Goal: Complete Application Form: Complete application form

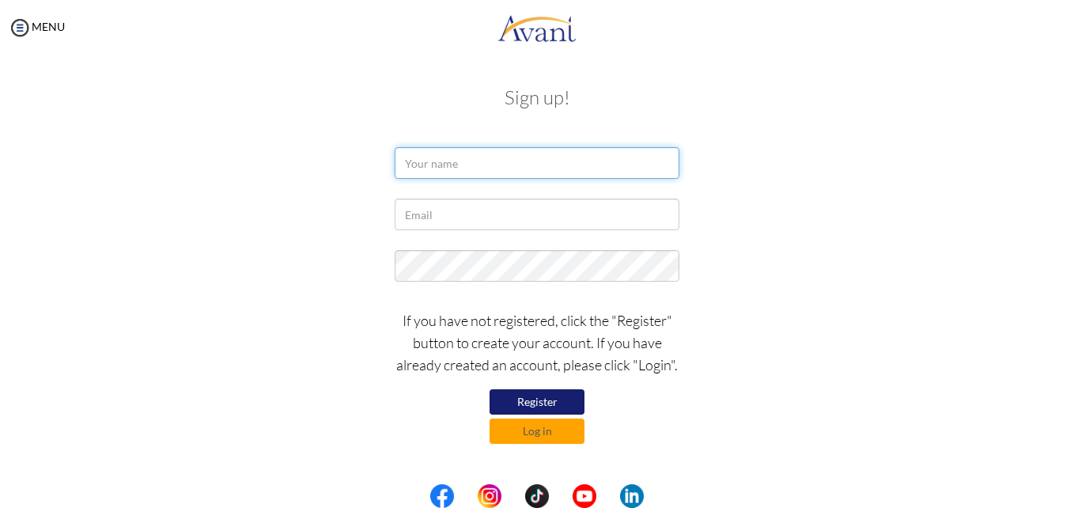
click at [434, 165] on input "text" at bounding box center [537, 163] width 285 height 32
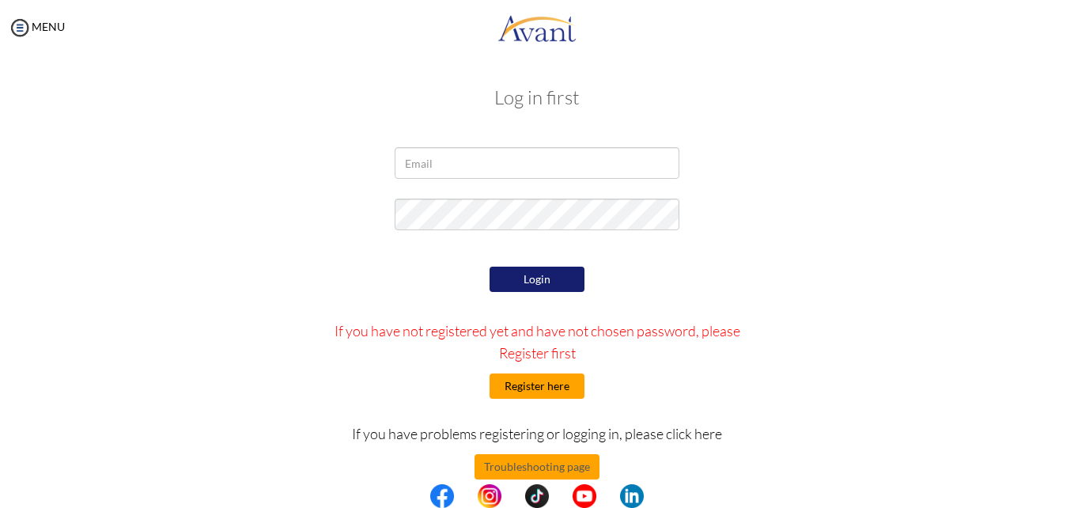
click at [527, 385] on button "Register here" at bounding box center [536, 385] width 95 height 25
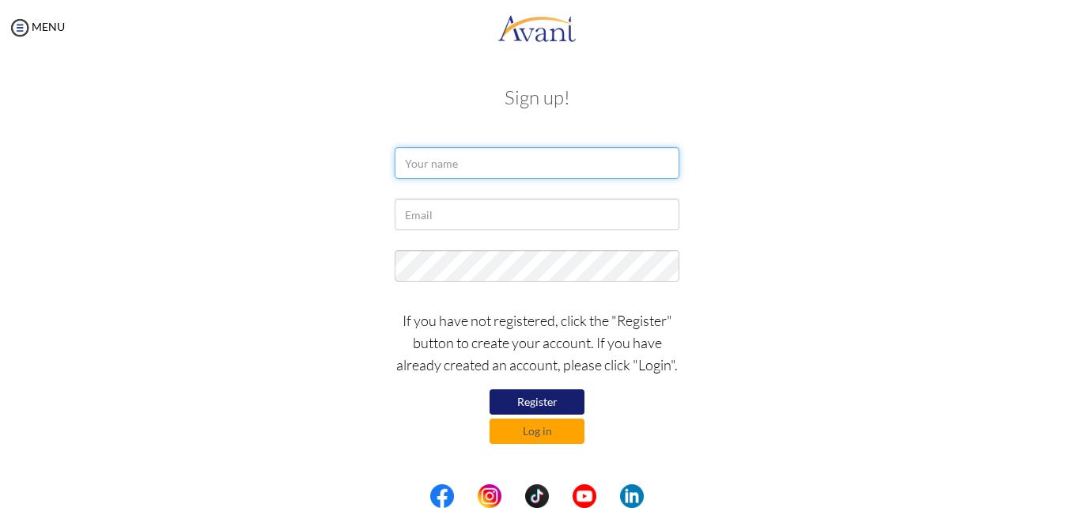
click at [451, 154] on input "text" at bounding box center [537, 163] width 285 height 32
type input "Tsiyon Jemaneh"
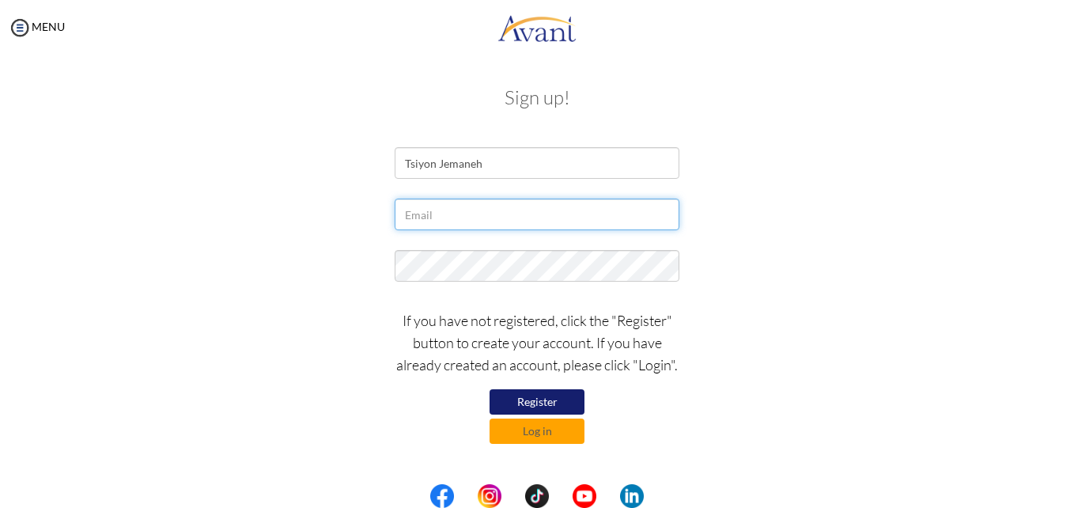
click at [418, 210] on input "text" at bounding box center [537, 214] width 285 height 32
type input "[EMAIL_ADDRESS][DOMAIN_NAME]"
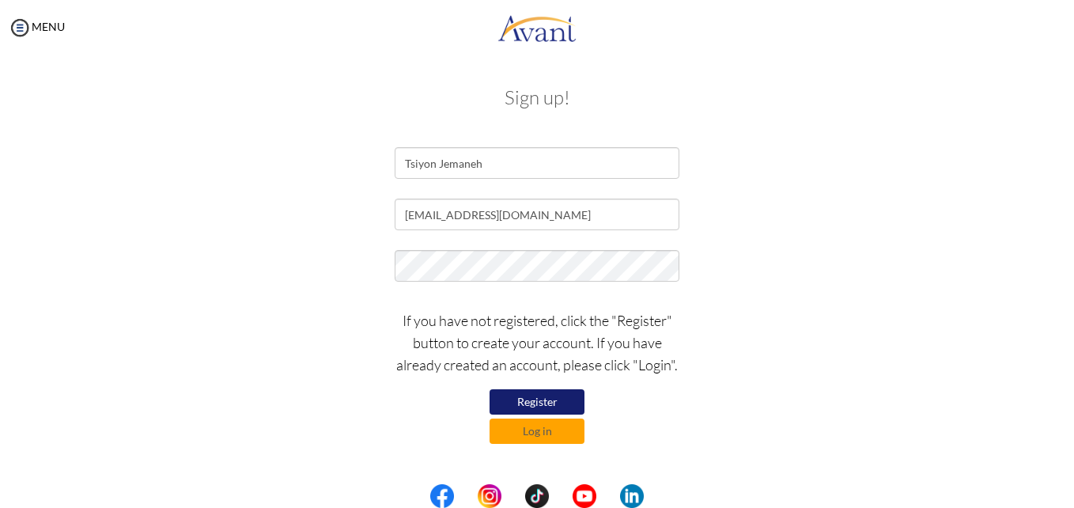
click at [535, 399] on button "Register" at bounding box center [536, 401] width 95 height 25
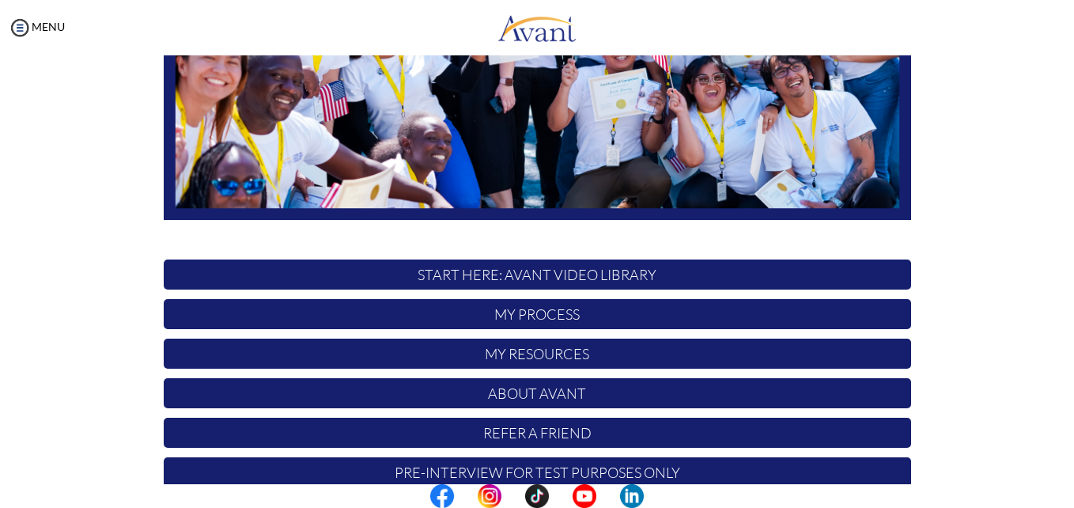
scroll to position [371, 0]
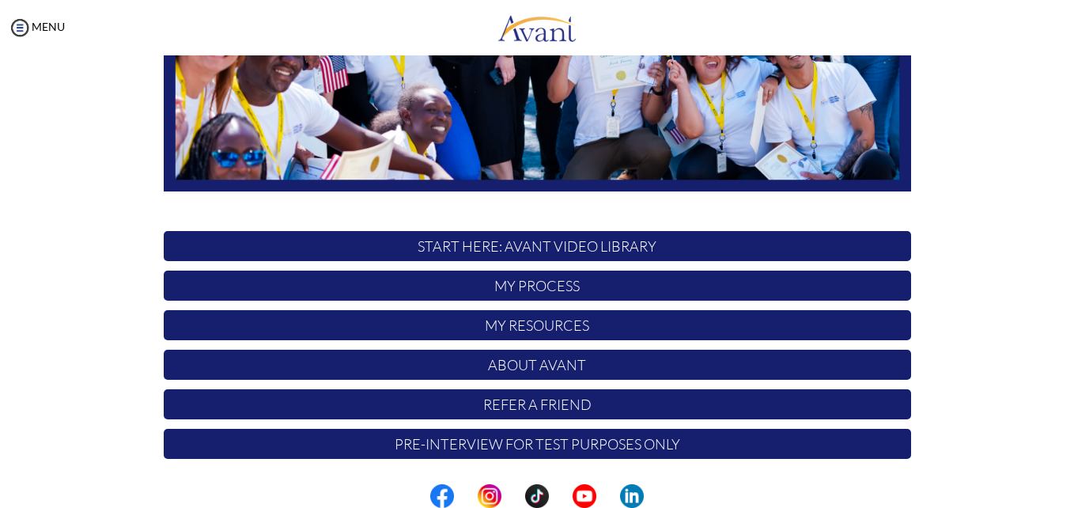
click at [480, 249] on p "START HERE: Avant Video Library" at bounding box center [537, 246] width 747 height 30
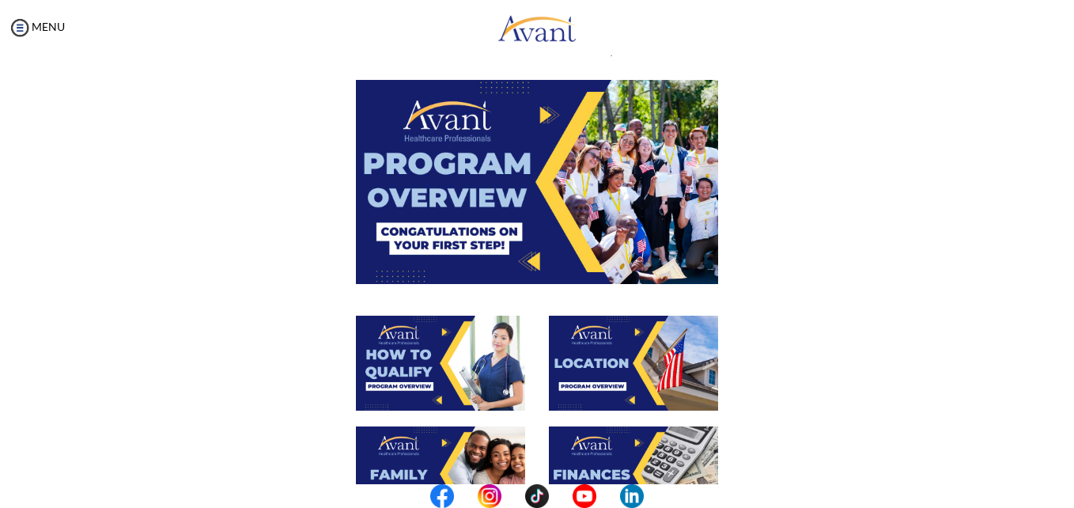
scroll to position [42, 0]
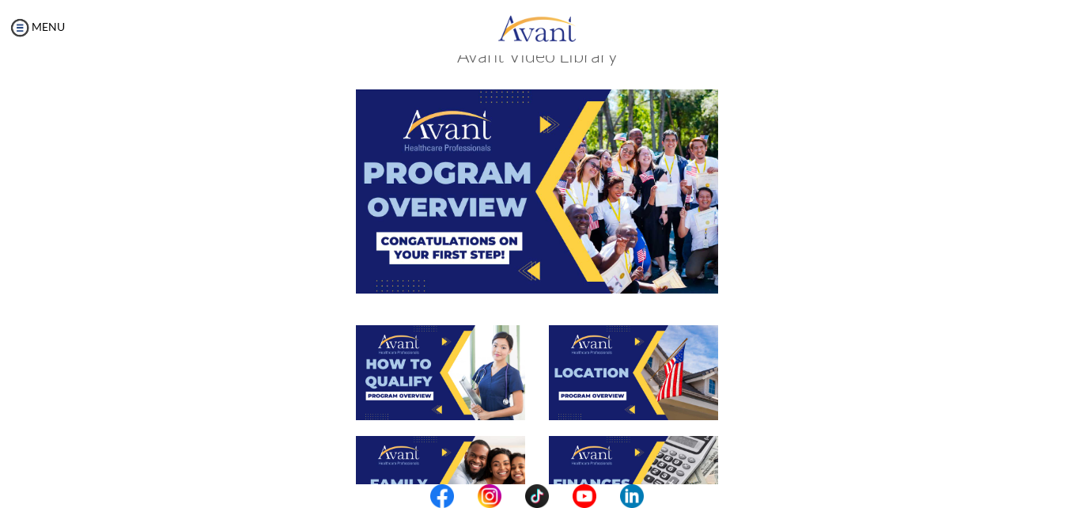
click at [605, 202] on img at bounding box center [537, 190] width 362 height 203
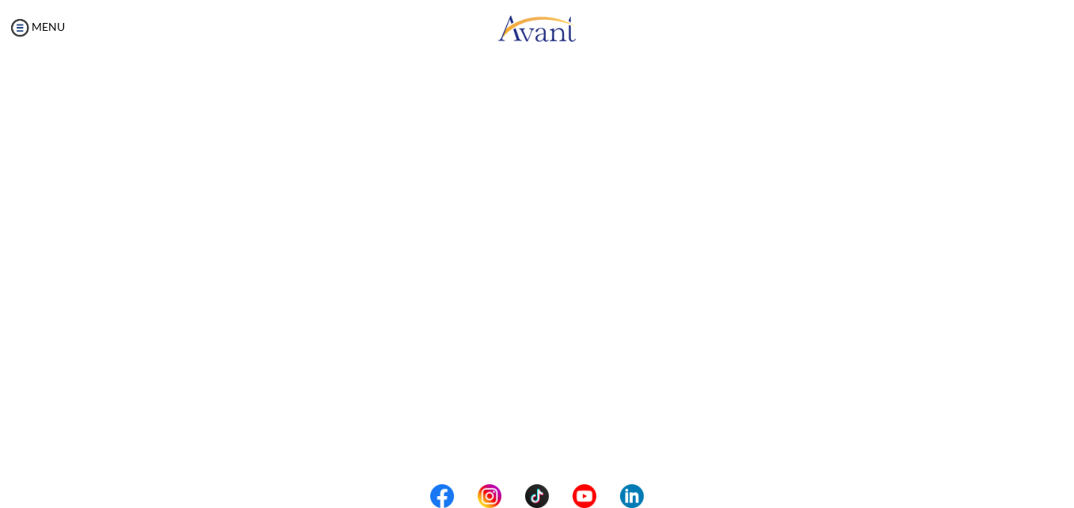
scroll to position [270, 0]
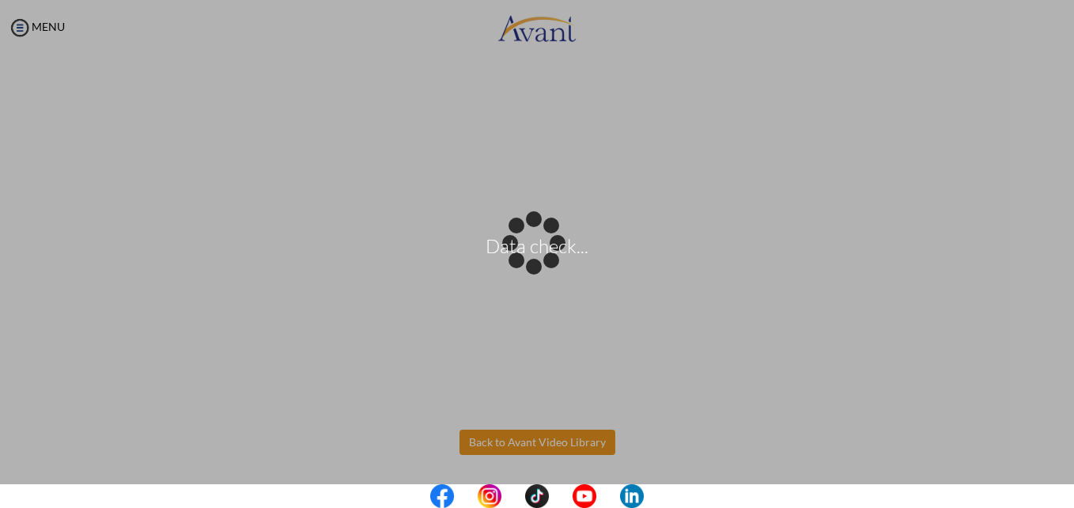
click at [555, 442] on body "Data check... Maintenance break. Please come back in 2 hours. MENU My Status Wh…" at bounding box center [537, 254] width 1074 height 508
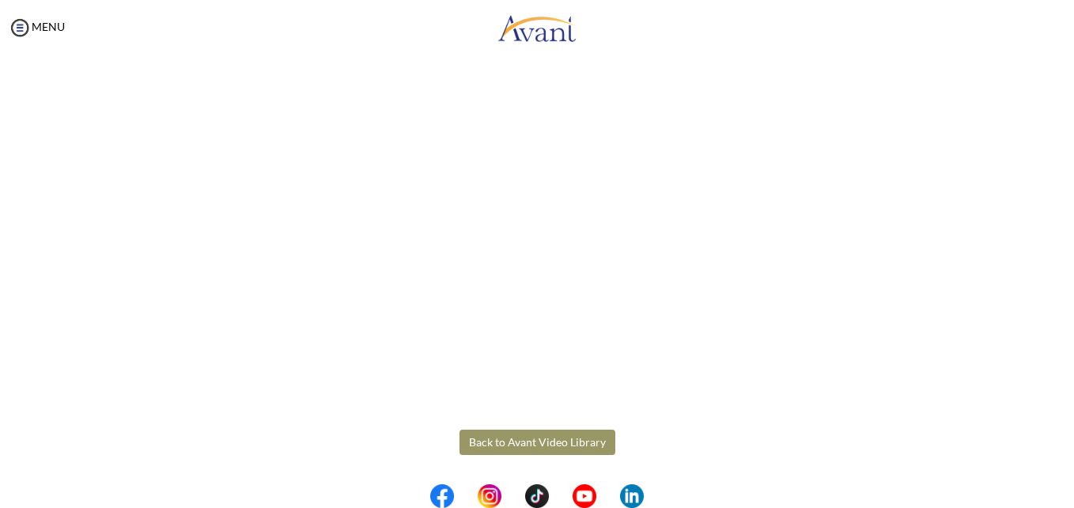
click at [555, 444] on button "Back to Avant Video Library" at bounding box center [537, 441] width 156 height 25
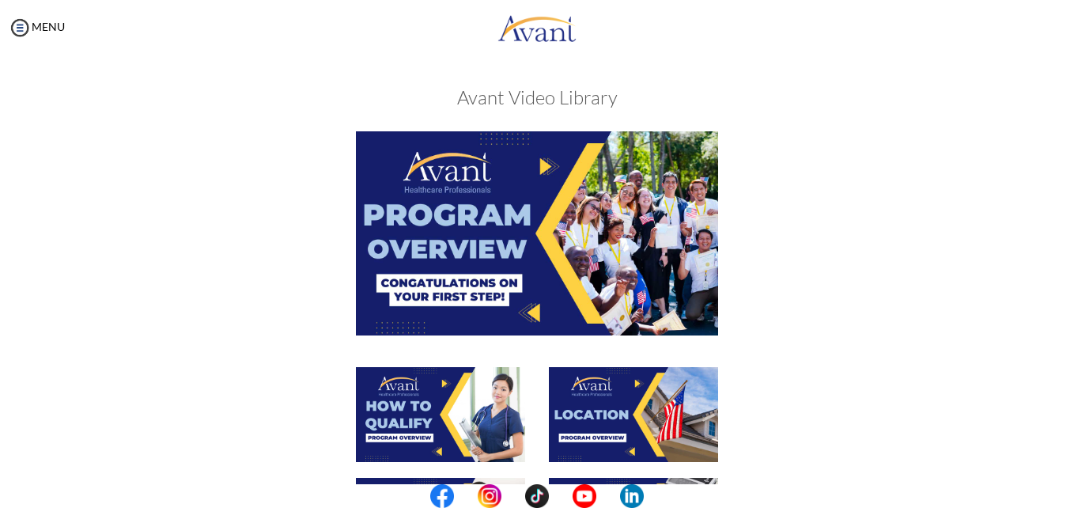
click at [474, 420] on img at bounding box center [440, 414] width 169 height 95
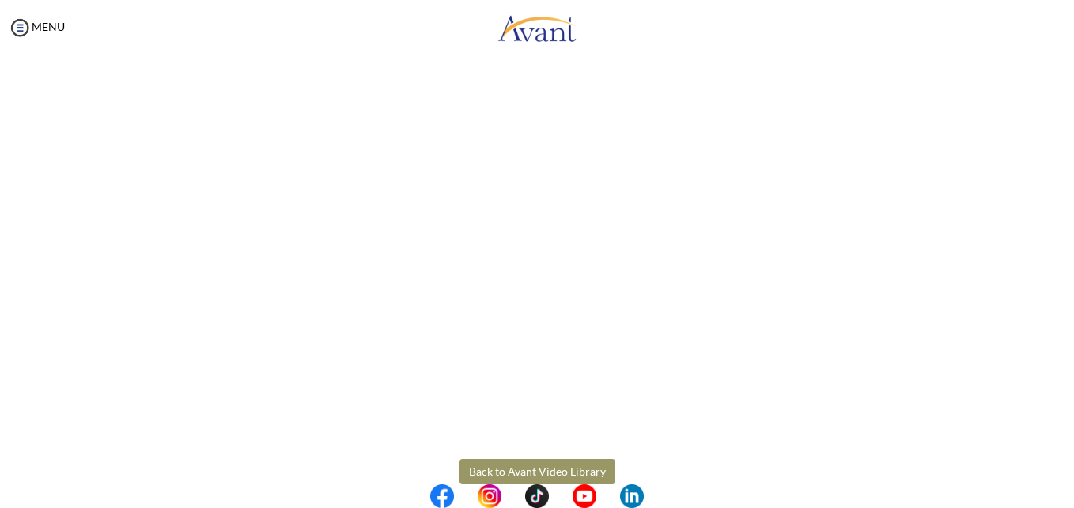
scroll to position [243, 0]
click at [15, 26] on body "Maintenance break. Please come back in 2 hours. MENU My Status What is the next…" at bounding box center [537, 254] width 1074 height 508
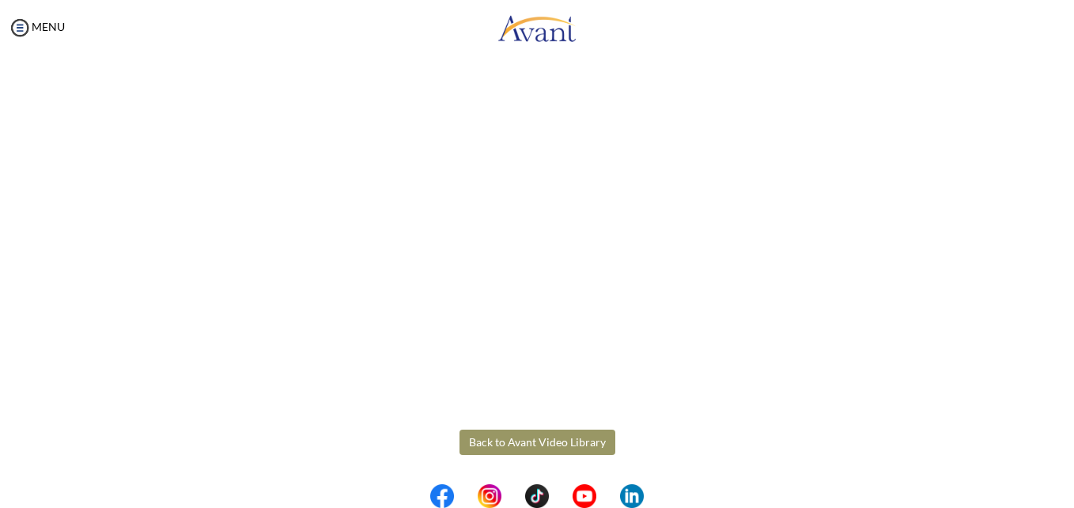
click at [517, 440] on button "Back to Avant Video Library" at bounding box center [537, 441] width 156 height 25
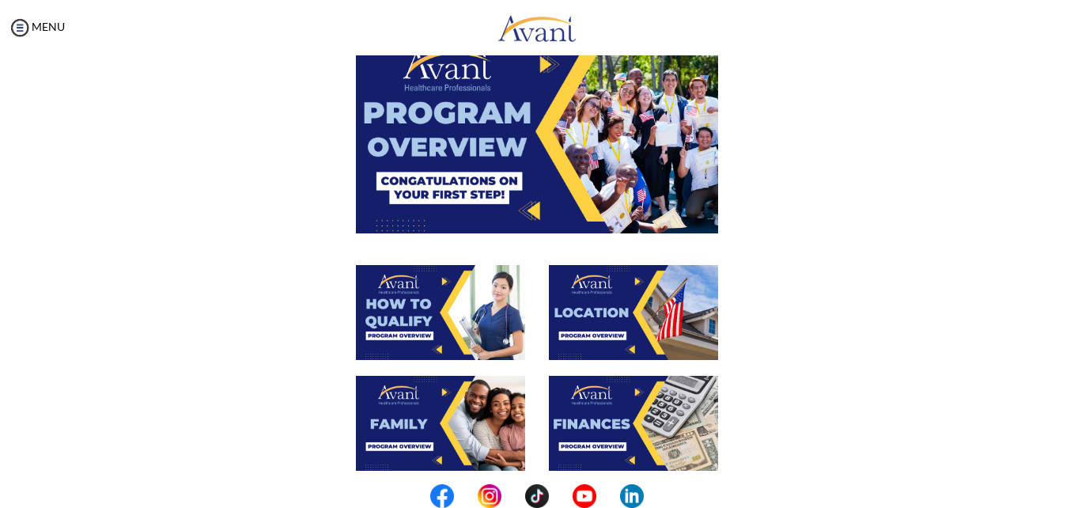
scroll to position [111, 0]
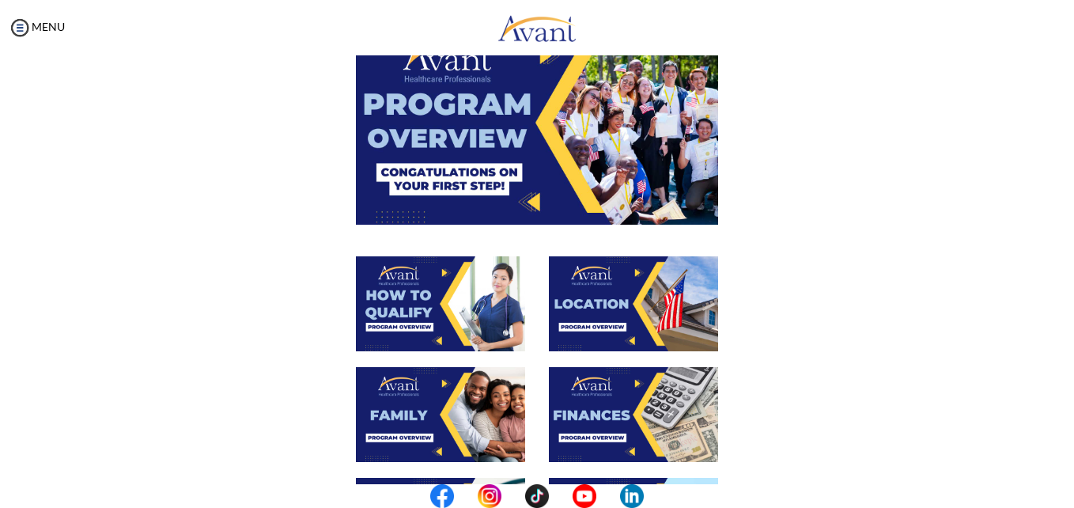
click at [629, 338] on img at bounding box center [633, 303] width 169 height 95
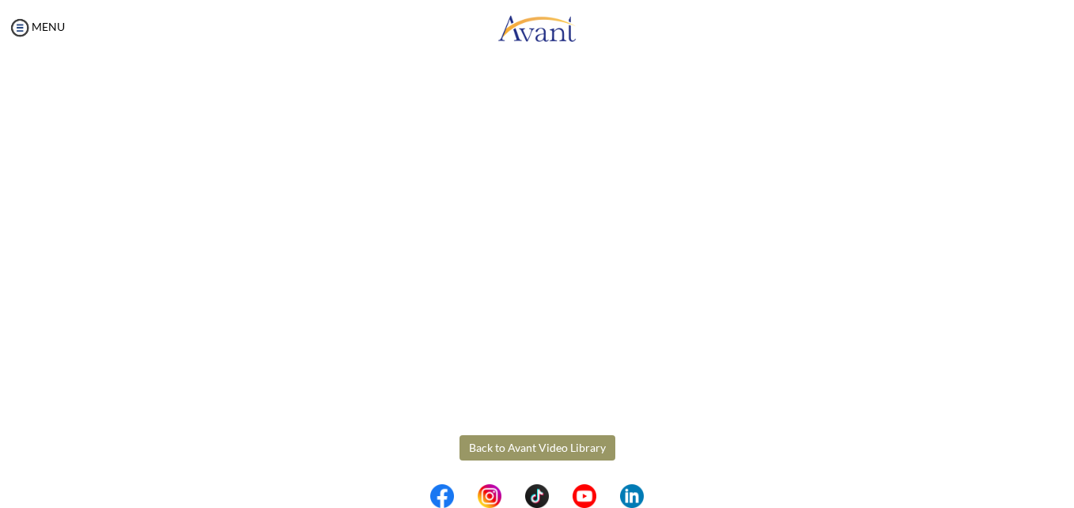
scroll to position [270, 0]
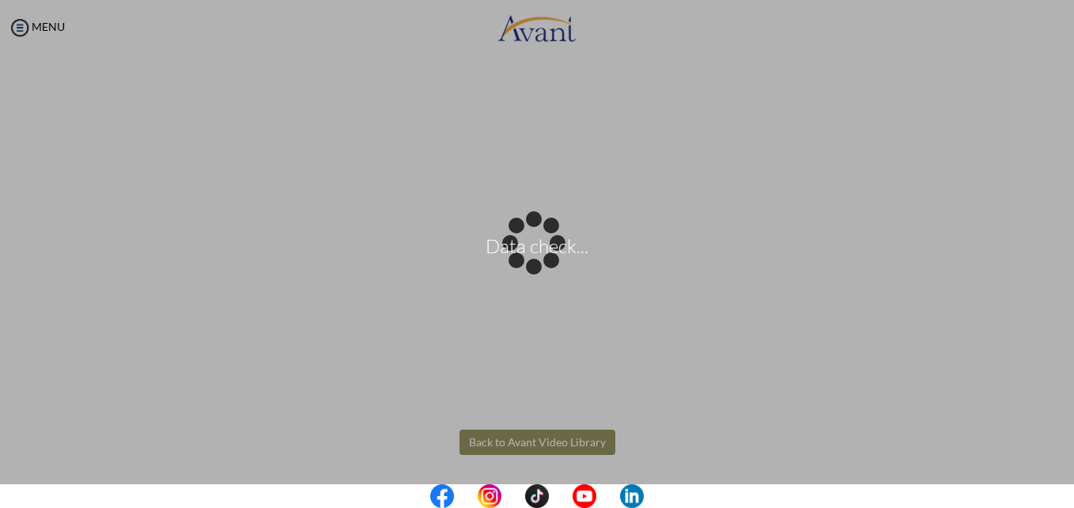
click at [526, 436] on body "Data check... Maintenance break. Please come back in 2 hours. MENU My Status Wh…" at bounding box center [537, 254] width 1074 height 508
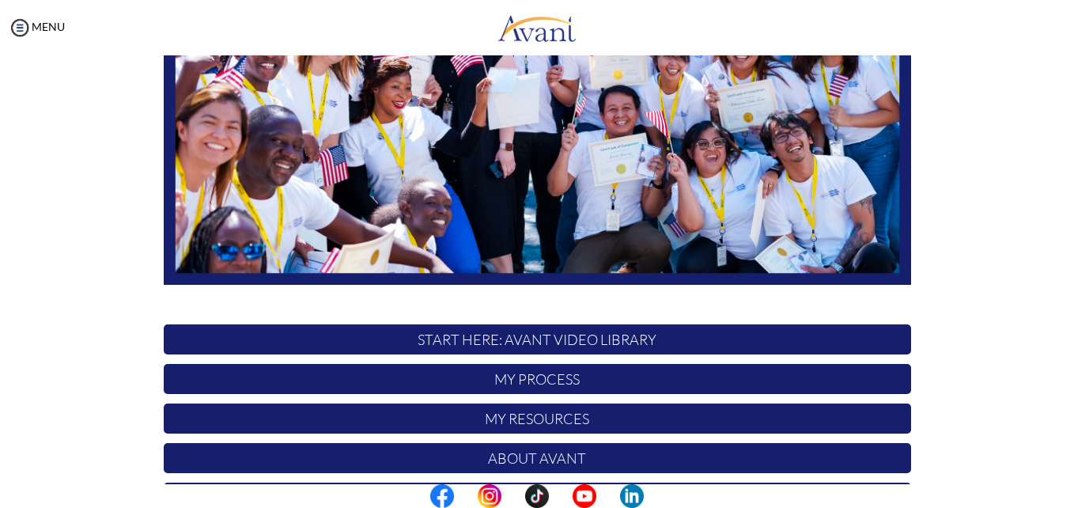
scroll to position [368, 0]
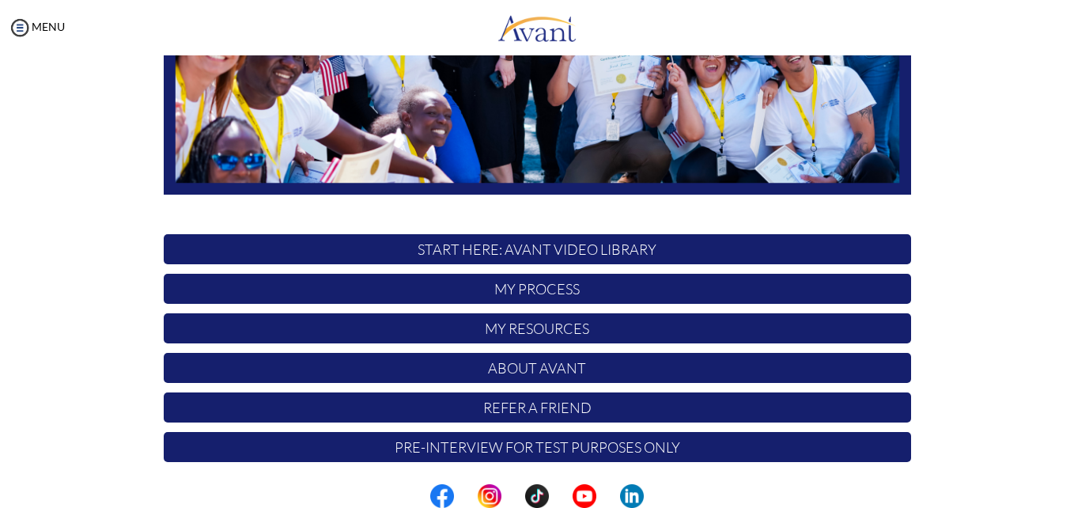
click at [612, 255] on p "START HERE: Avant Video Library" at bounding box center [537, 249] width 747 height 30
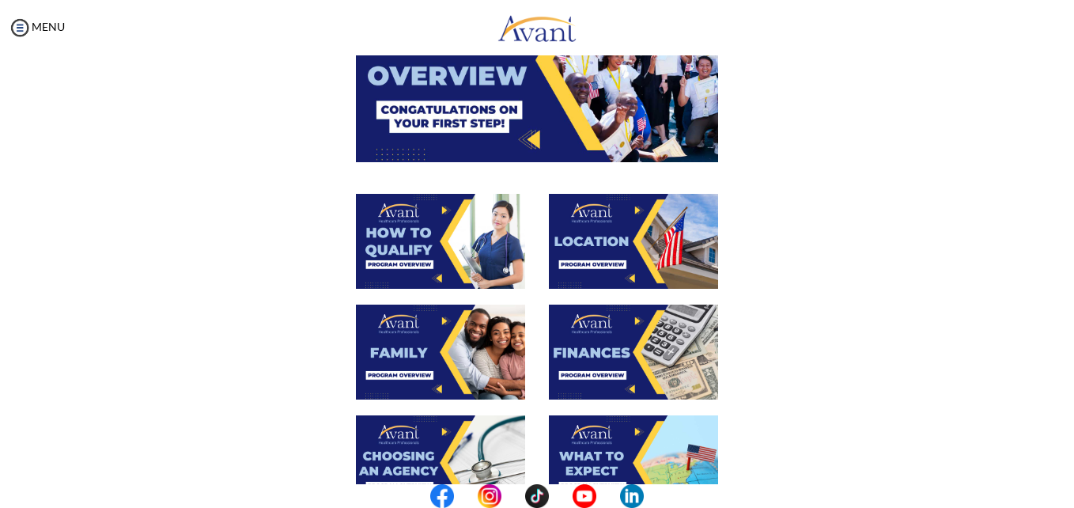
scroll to position [220, 0]
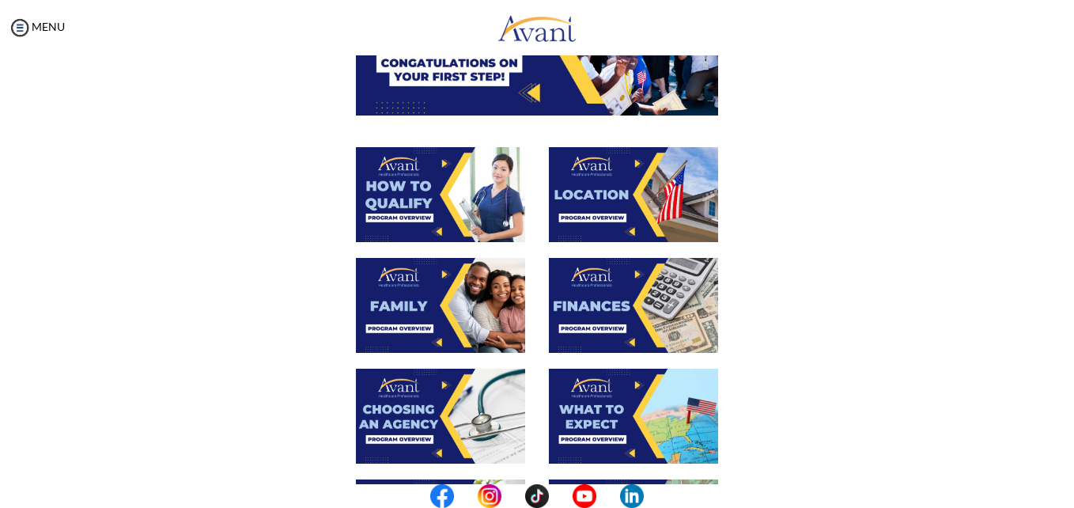
click at [425, 304] on img at bounding box center [440, 305] width 169 height 95
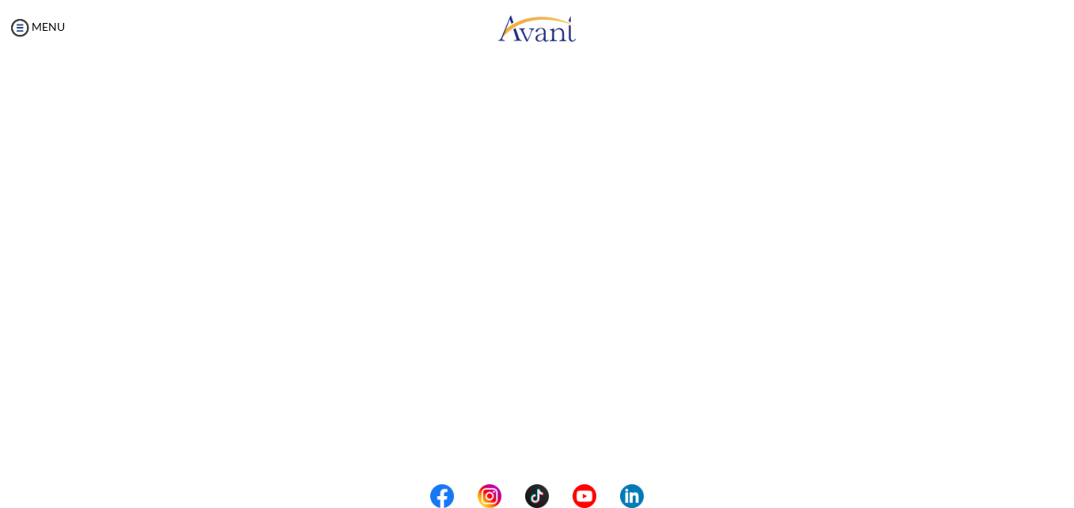
scroll to position [439, 0]
click at [531, 450] on body "Maintenance break. Please come back in 2 hours. MENU My Status What is the next…" at bounding box center [537, 254] width 1074 height 508
click at [530, 441] on button "Back to Avant Video Library" at bounding box center [537, 441] width 156 height 25
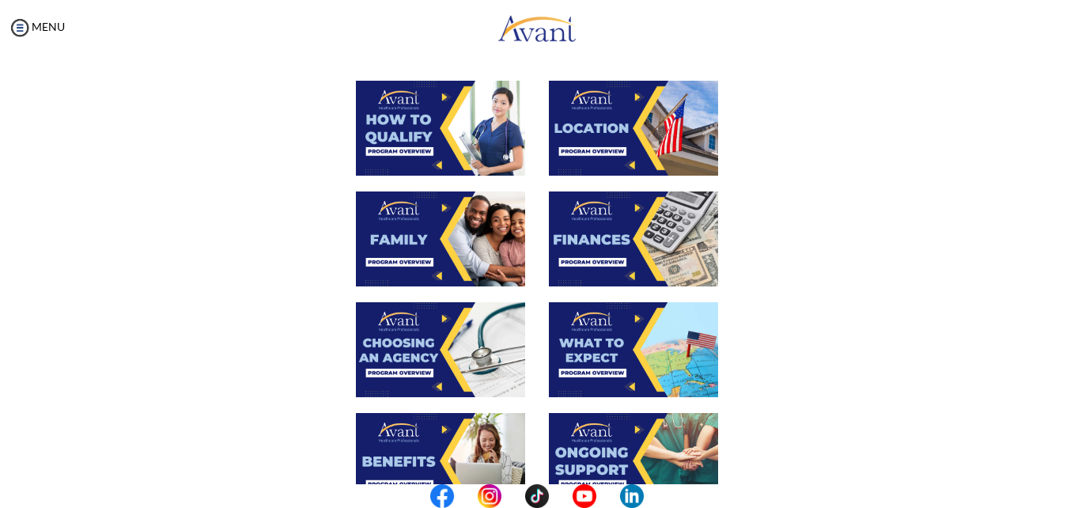
scroll to position [292, 0]
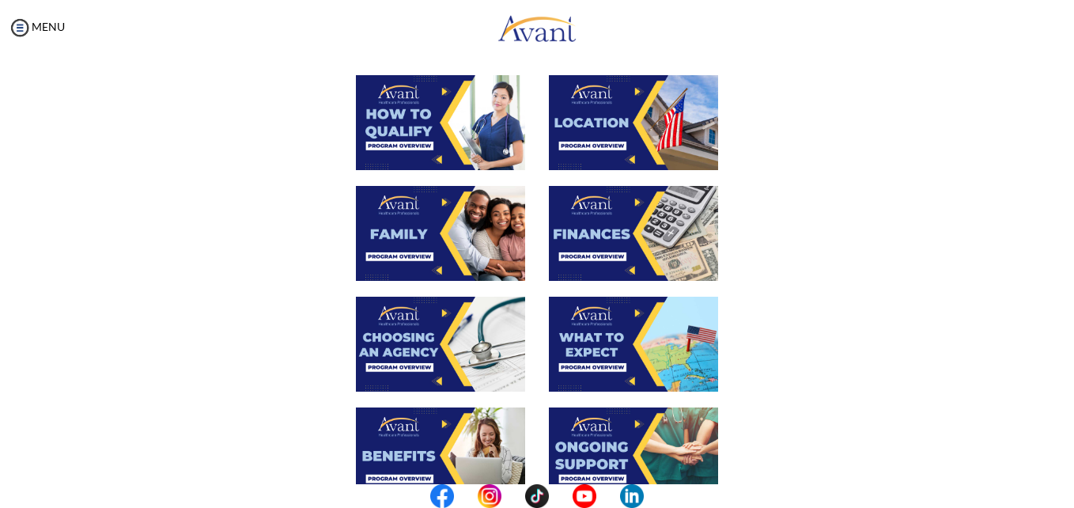
click at [630, 237] on img at bounding box center [633, 233] width 169 height 95
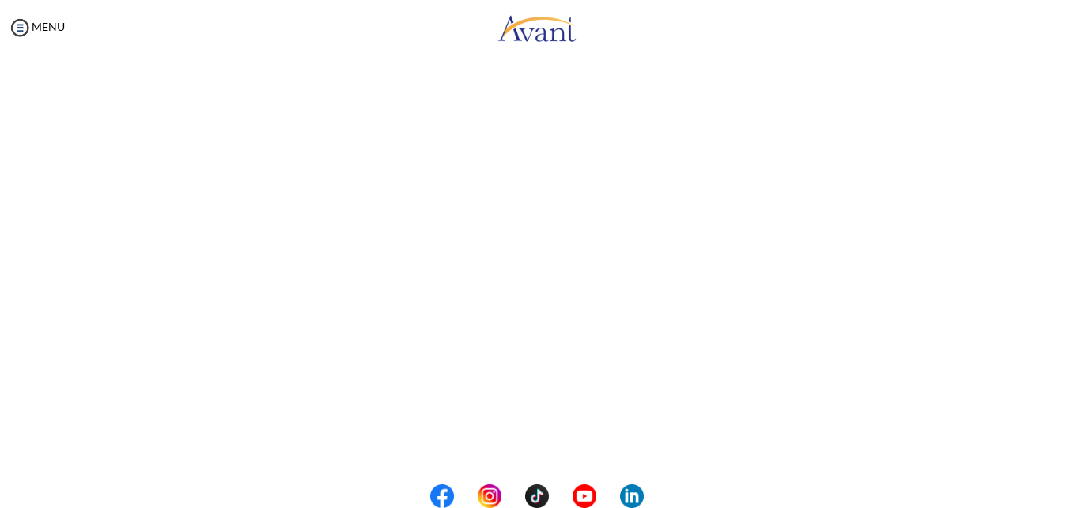
scroll to position [270, 0]
click at [511, 441] on body "Maintenance break. Please come back in 2 hours. MENU My Status What is the next…" at bounding box center [537, 254] width 1074 height 508
click at [516, 435] on button "Back to Avant Video Library" at bounding box center [537, 441] width 156 height 25
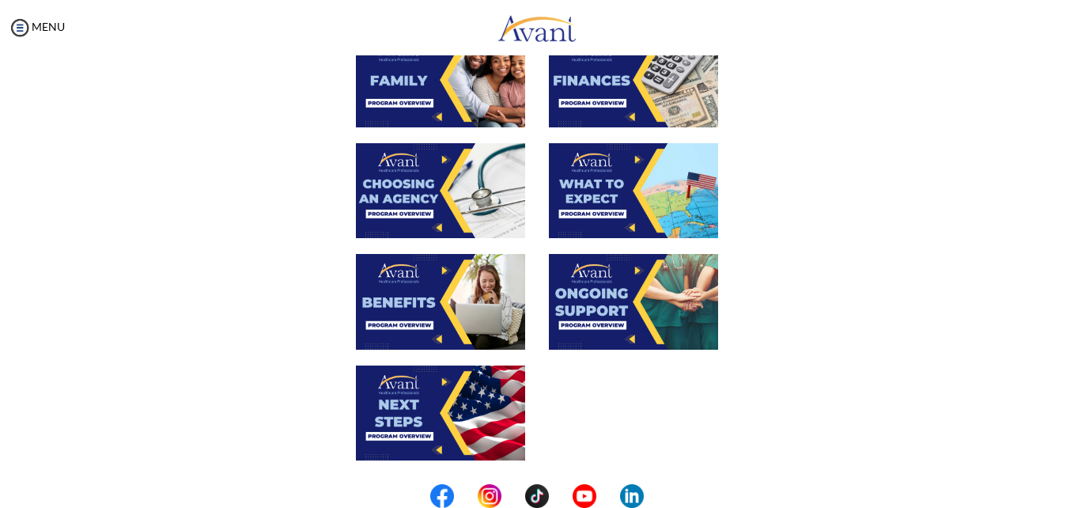
scroll to position [446, 0]
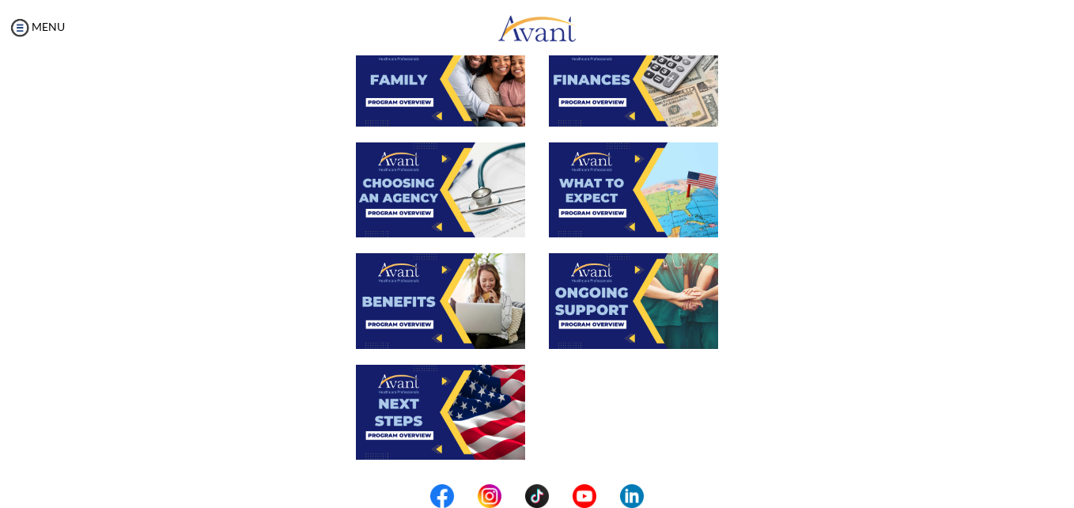
click at [417, 178] on img at bounding box center [440, 189] width 169 height 95
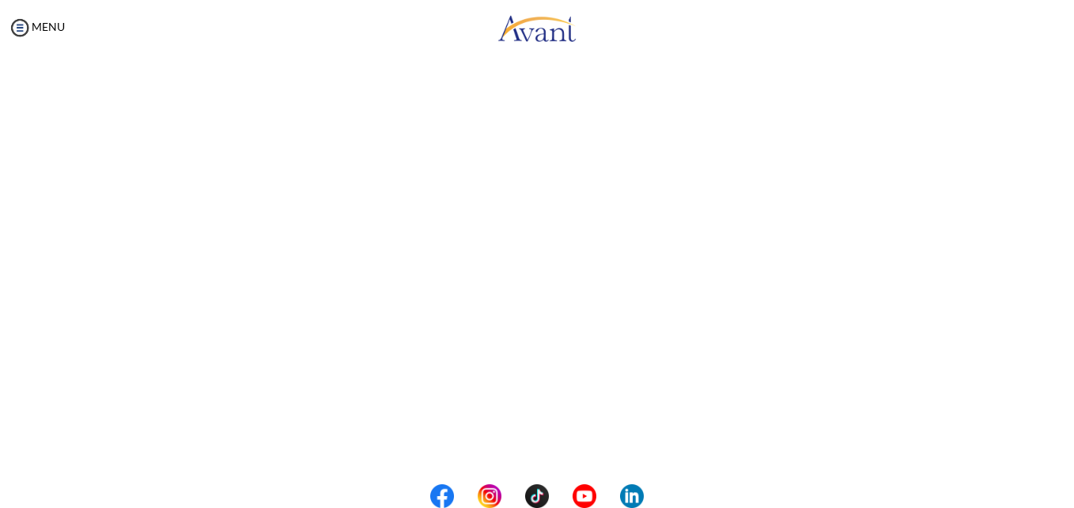
scroll to position [439, 0]
click at [536, 465] on body "Maintenance break. Please come back in 2 hours. MENU My Status What is the next…" at bounding box center [537, 254] width 1074 height 508
click at [527, 444] on button "Back to Avant Video Library" at bounding box center [537, 441] width 156 height 25
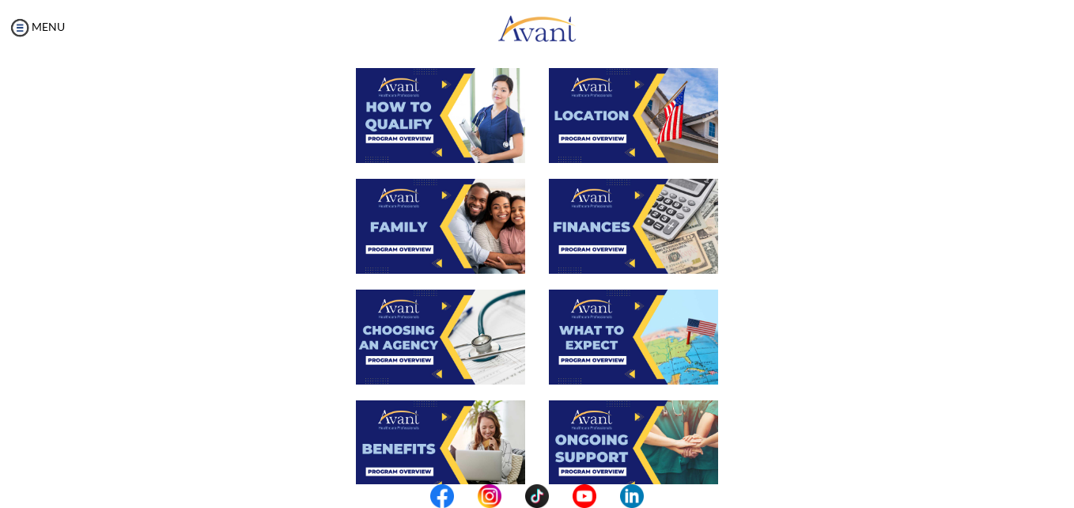
scroll to position [301, 0]
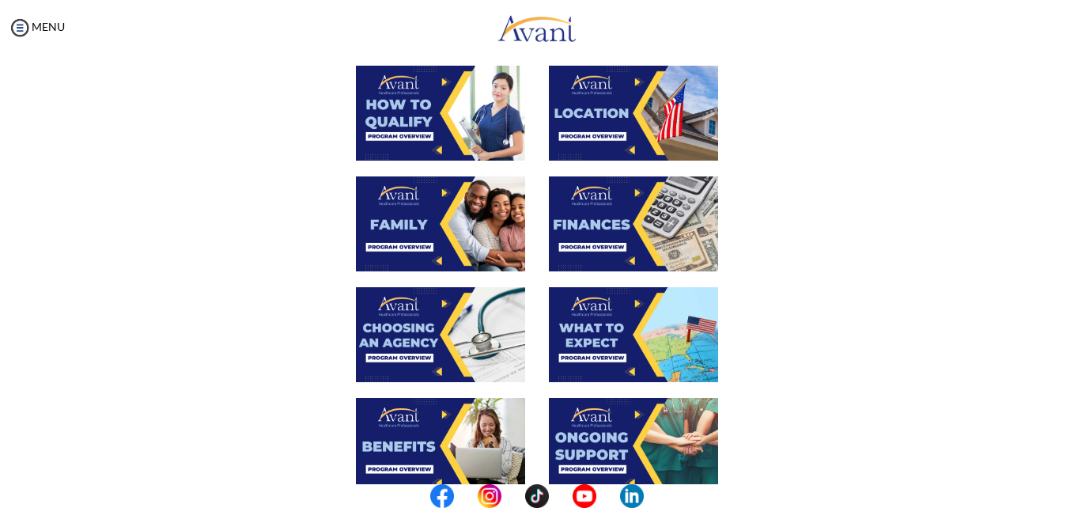
click at [592, 331] on img at bounding box center [633, 334] width 169 height 95
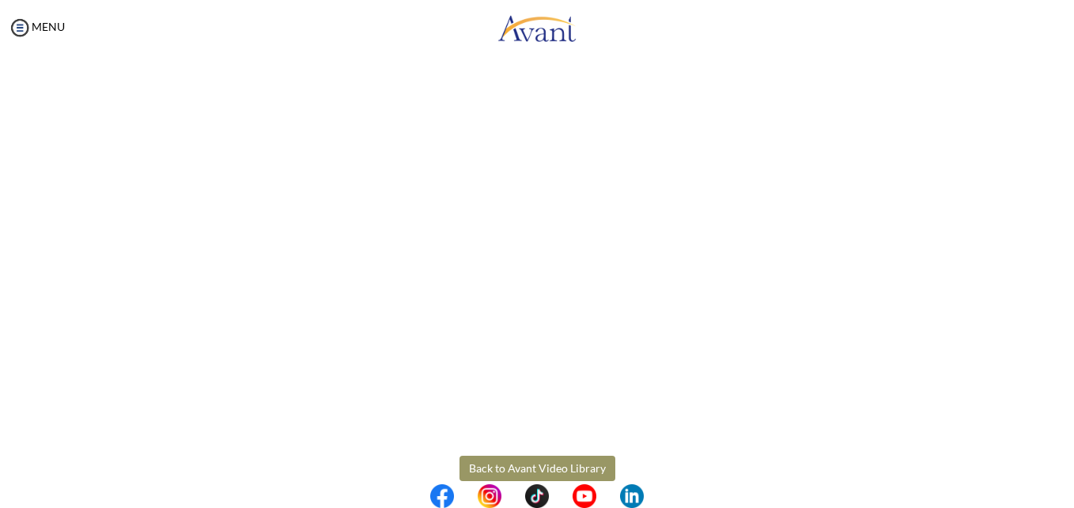
scroll to position [439, 0]
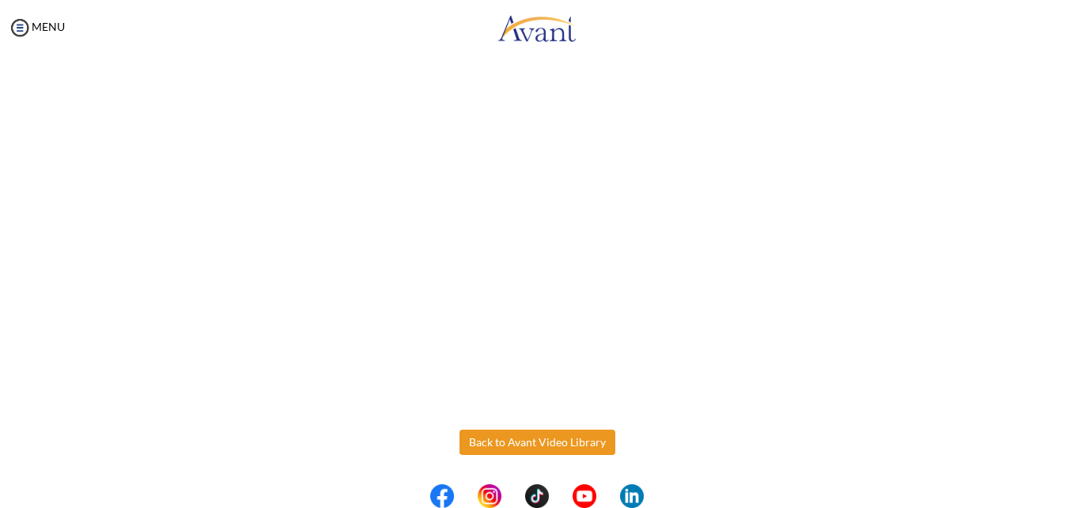
click at [546, 434] on body "Maintenance break. Please come back in 2 hours. MENU My Status What is the next…" at bounding box center [537, 254] width 1074 height 508
click at [546, 434] on button "Back to Avant Video Library" at bounding box center [537, 441] width 156 height 25
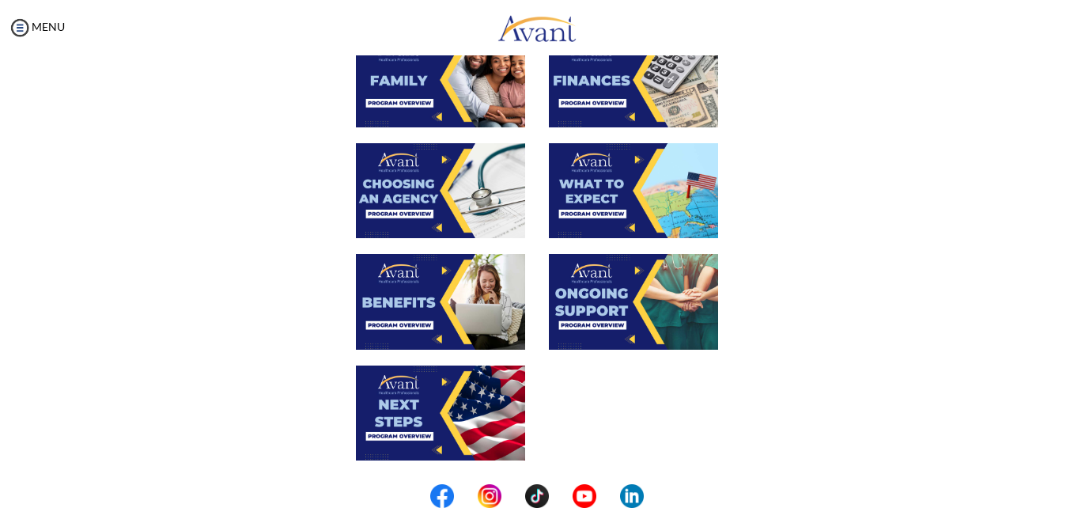
scroll to position [447, 0]
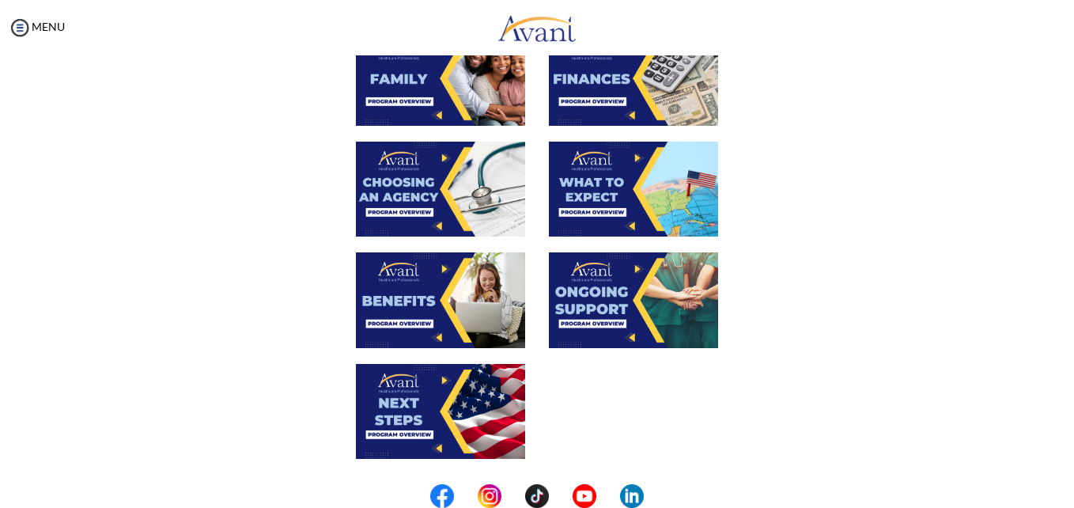
click at [433, 310] on img at bounding box center [440, 299] width 169 height 95
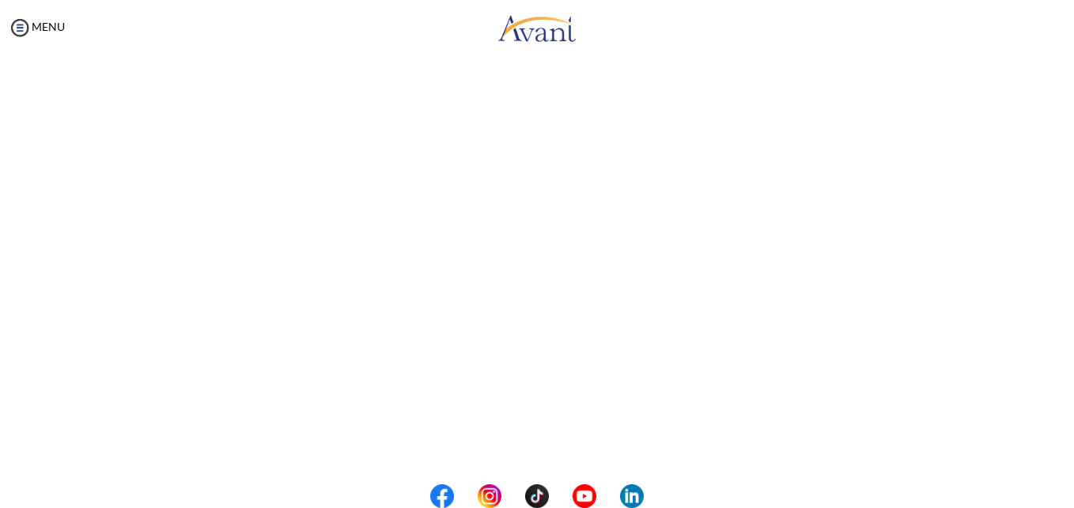
scroll to position [439, 0]
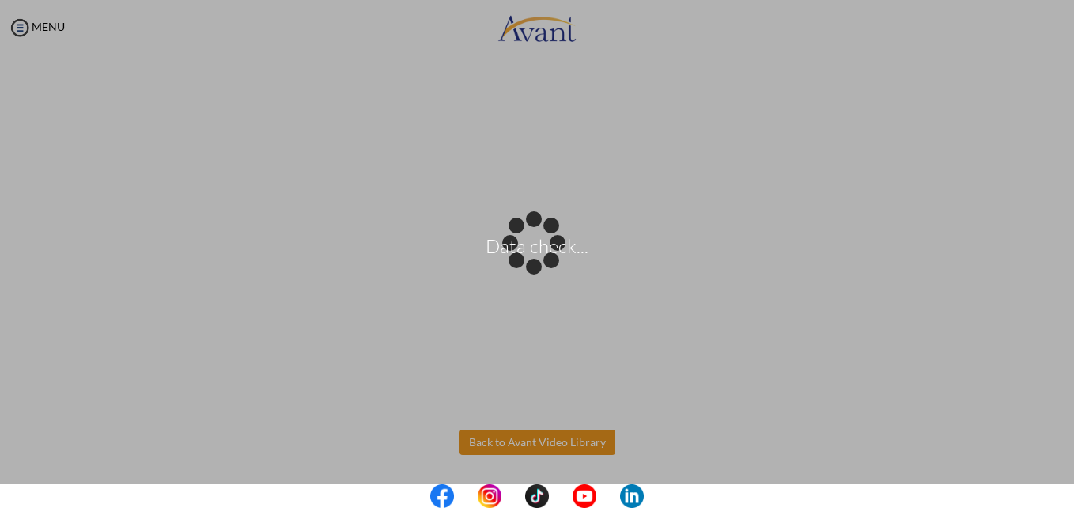
click at [526, 442] on body "Data check... Maintenance break. Please come back in 2 hours. MENU My Status Wh…" at bounding box center [537, 254] width 1074 height 508
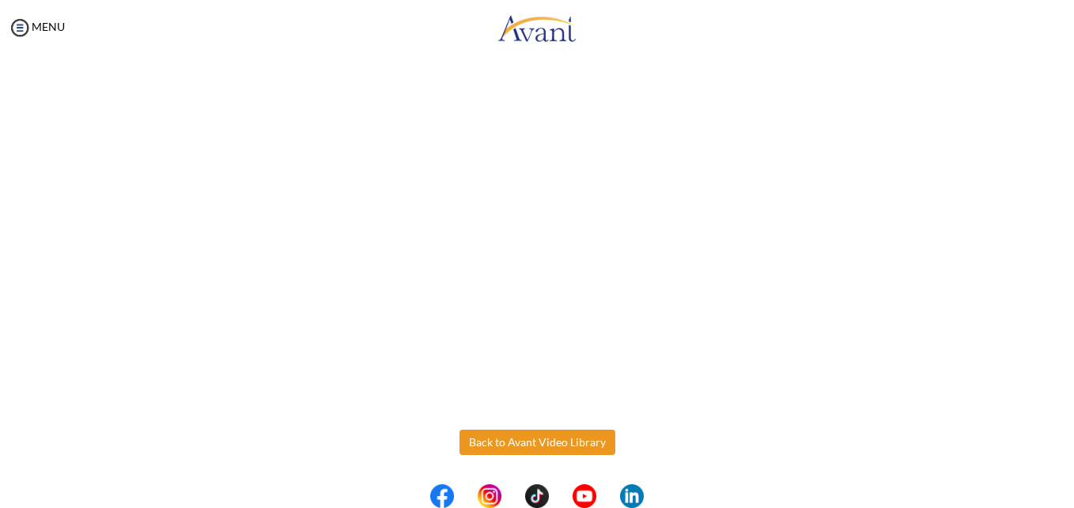
click at [526, 442] on button "Back to Avant Video Library" at bounding box center [537, 441] width 156 height 25
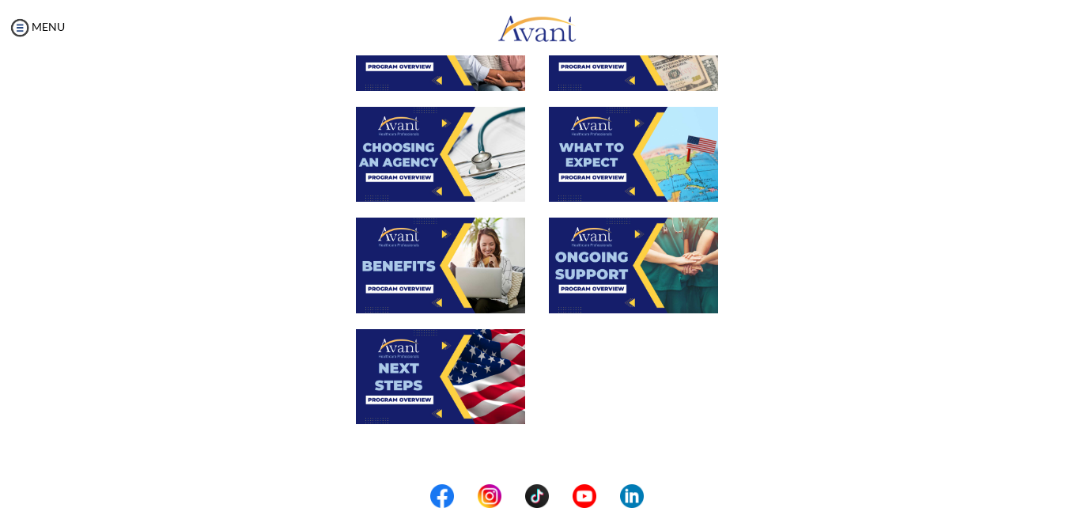
scroll to position [483, 0]
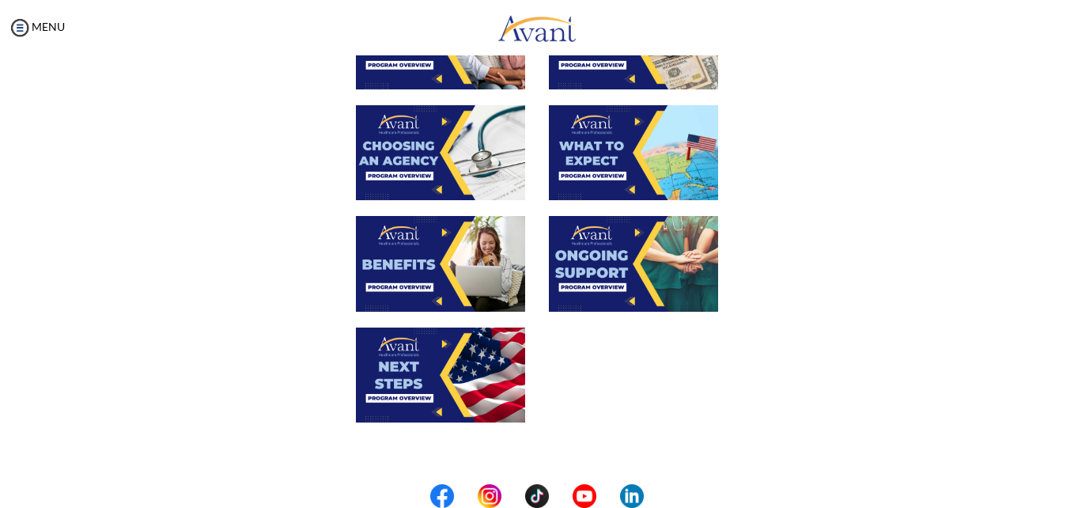
click at [588, 280] on img at bounding box center [633, 263] width 169 height 95
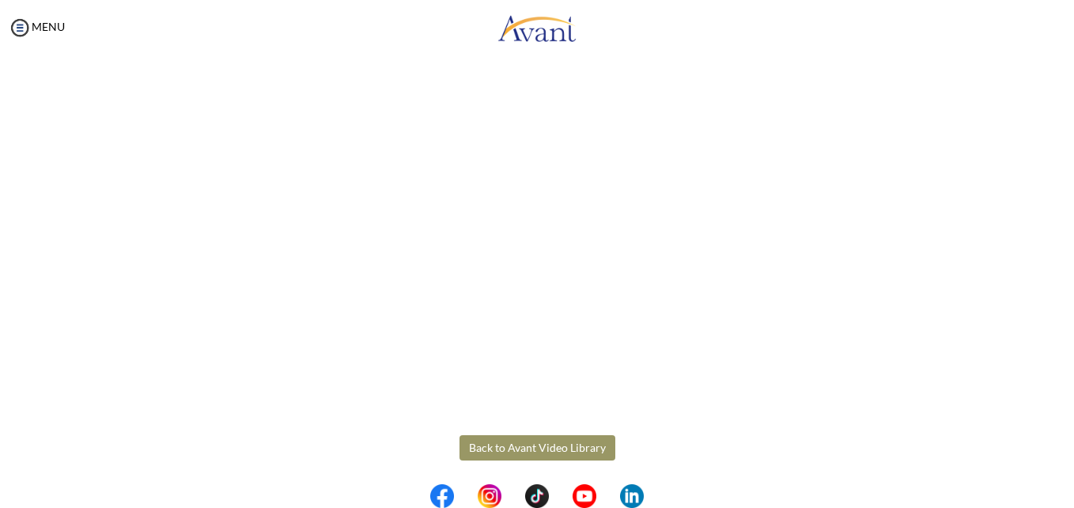
scroll to position [439, 0]
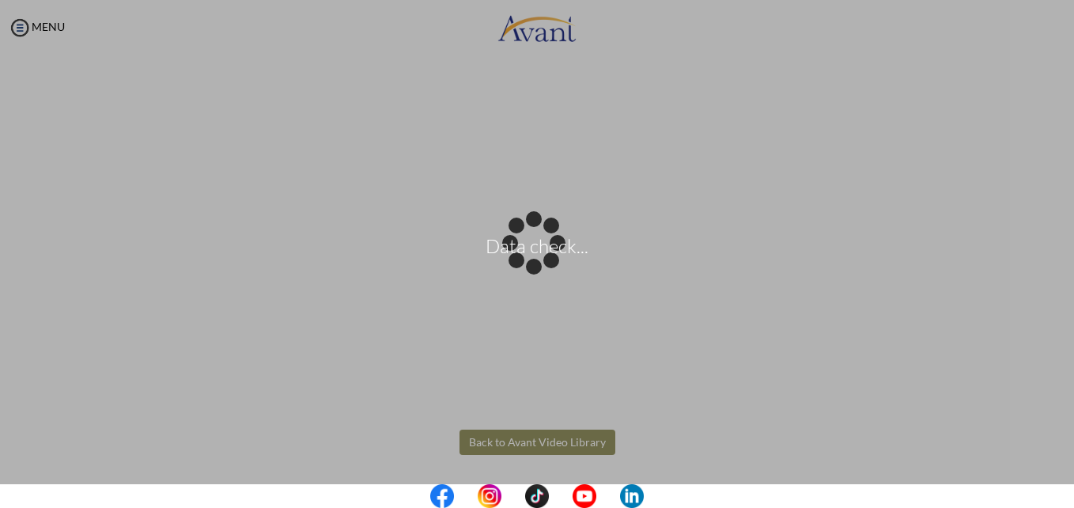
click at [530, 441] on body "Data check... Maintenance break. Please come back in 2 hours. MENU My Status Wh…" at bounding box center [537, 254] width 1074 height 508
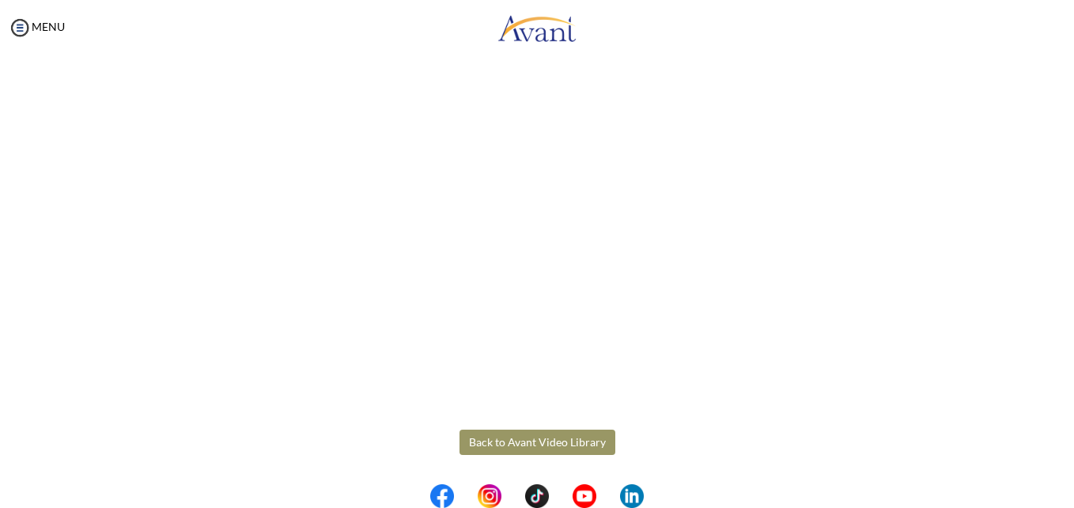
click at [459, 429] on button "Back to Avant Video Library" at bounding box center [537, 441] width 156 height 25
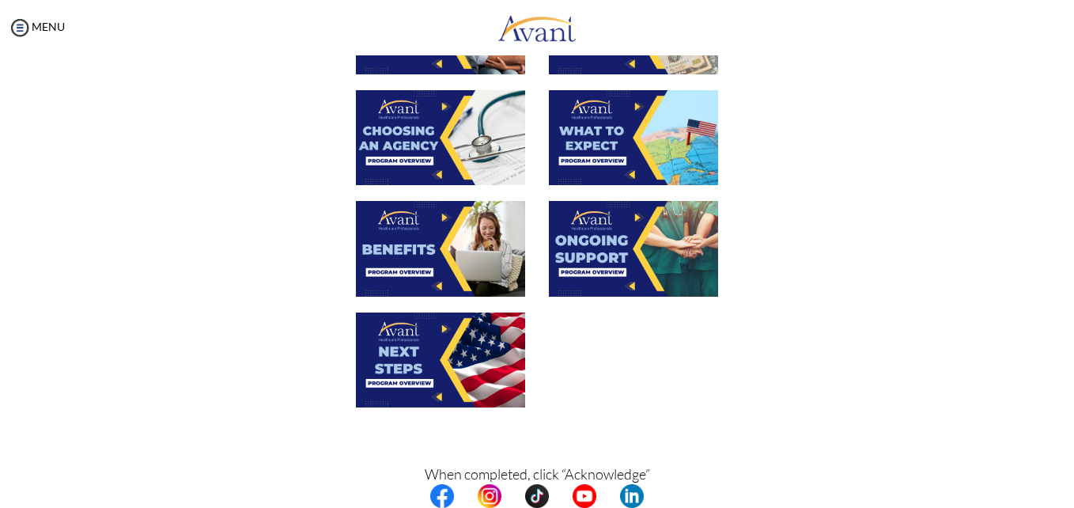
scroll to position [501, 0]
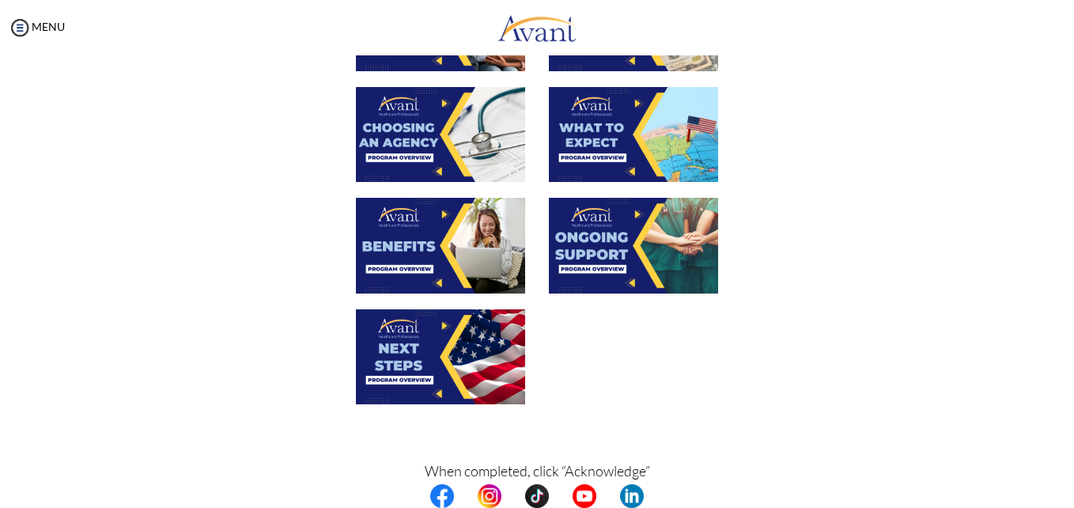
click at [425, 354] on img at bounding box center [440, 356] width 169 height 95
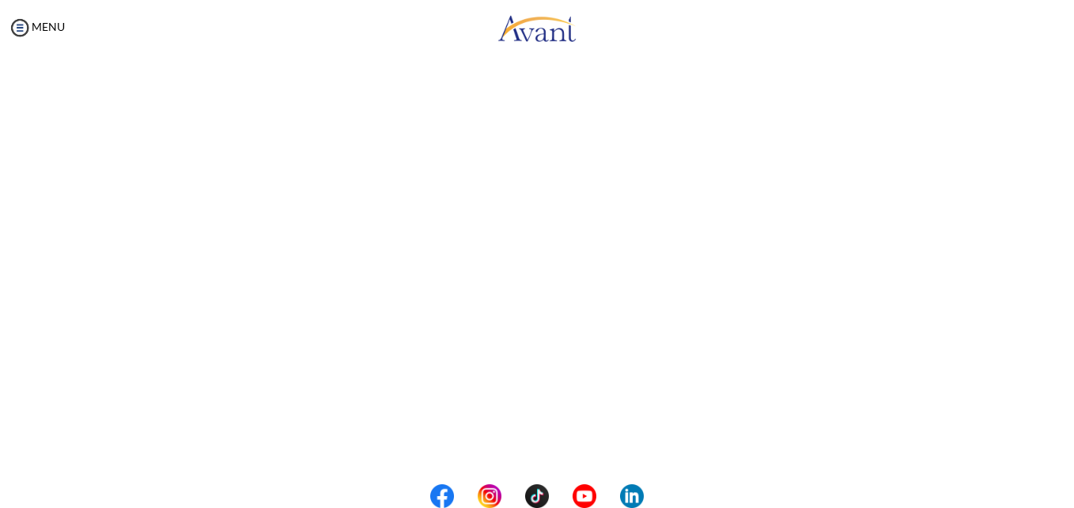
scroll to position [439, 0]
click at [516, 439] on body "Maintenance break. Please come back in 2 hours. MENU My Status What is the next…" at bounding box center [537, 254] width 1074 height 508
click at [573, 437] on button "Back to Avant Video Library" at bounding box center [537, 441] width 156 height 25
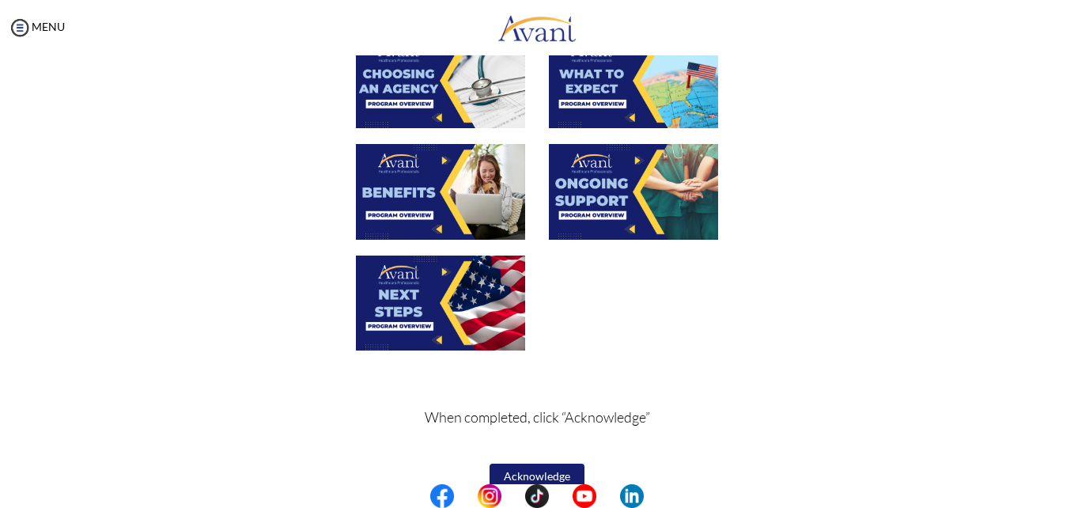
scroll to position [580, 0]
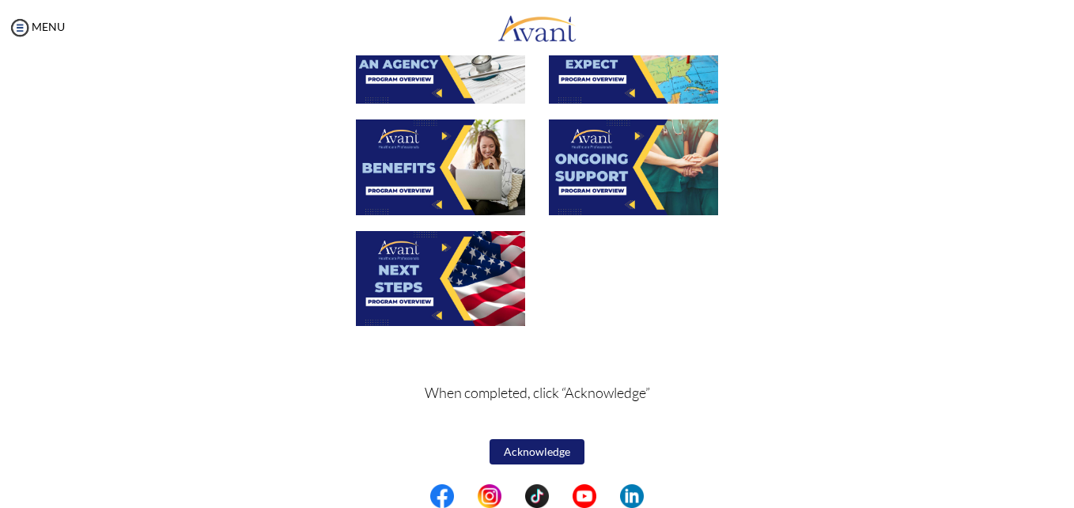
click at [520, 455] on button "Acknowledge" at bounding box center [536, 451] width 95 height 25
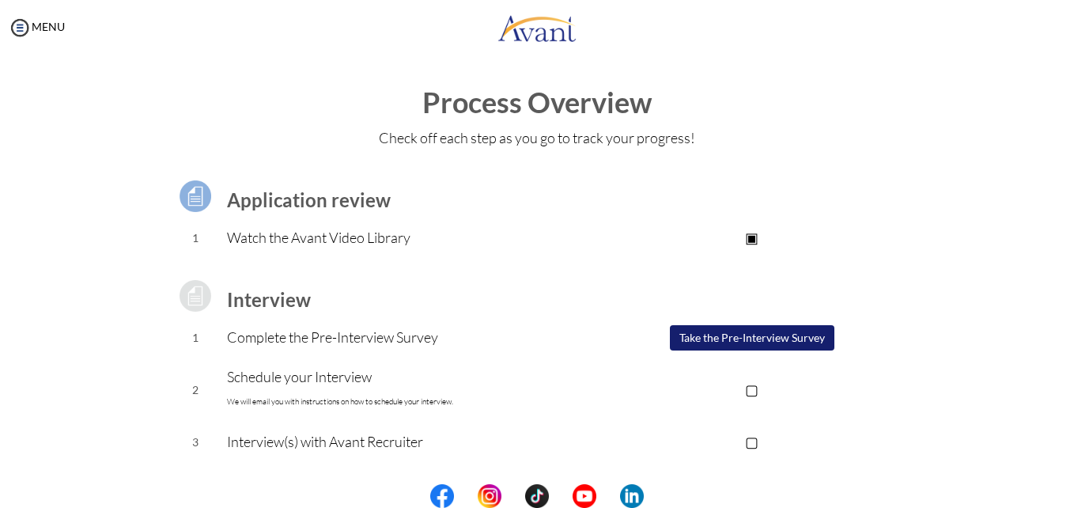
click at [731, 332] on button "Take the Pre-Interview Survey" at bounding box center [752, 337] width 164 height 25
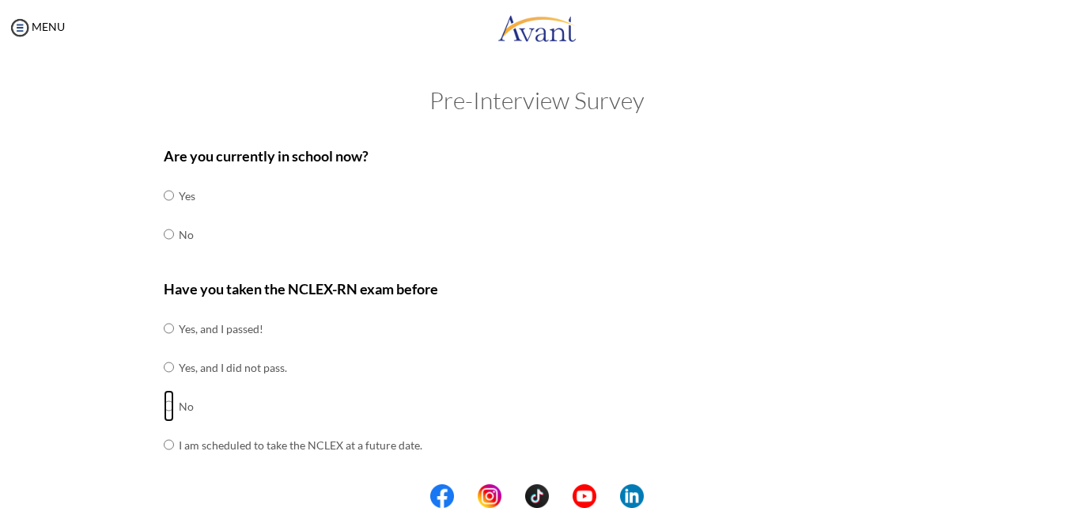
click at [164, 406] on input "radio" at bounding box center [169, 406] width 10 height 32
radio input "true"
click at [164, 234] on input "radio" at bounding box center [169, 234] width 10 height 32
radio input "true"
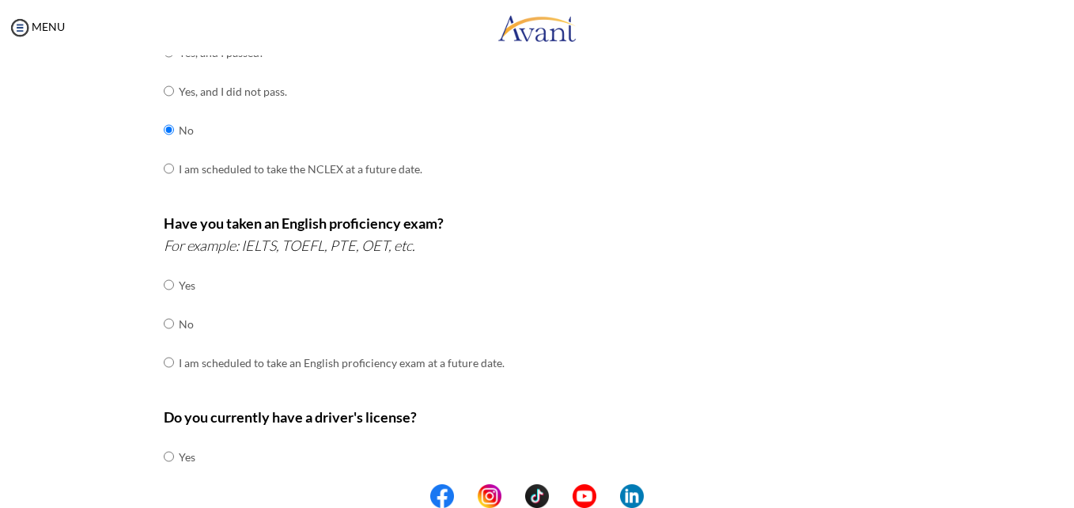
scroll to position [279, 0]
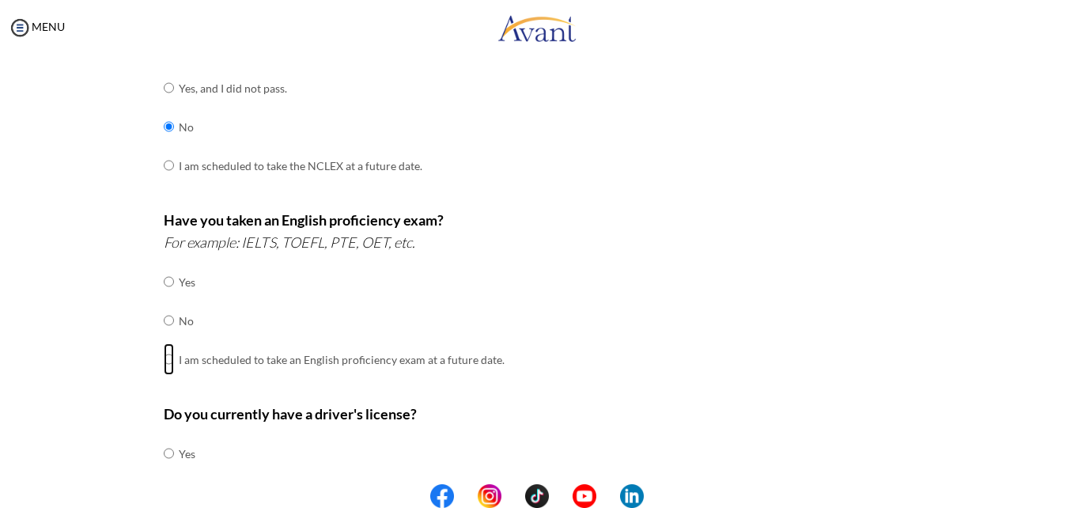
click at [164, 361] on input "radio" at bounding box center [169, 359] width 10 height 32
radio input "true"
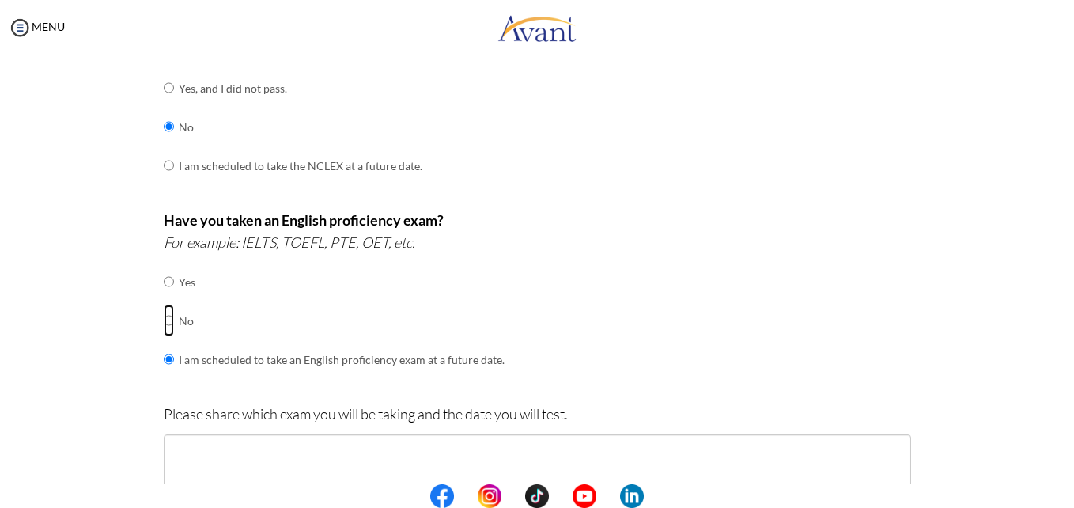
click at [164, 319] on input "radio" at bounding box center [169, 320] width 10 height 32
radio input "true"
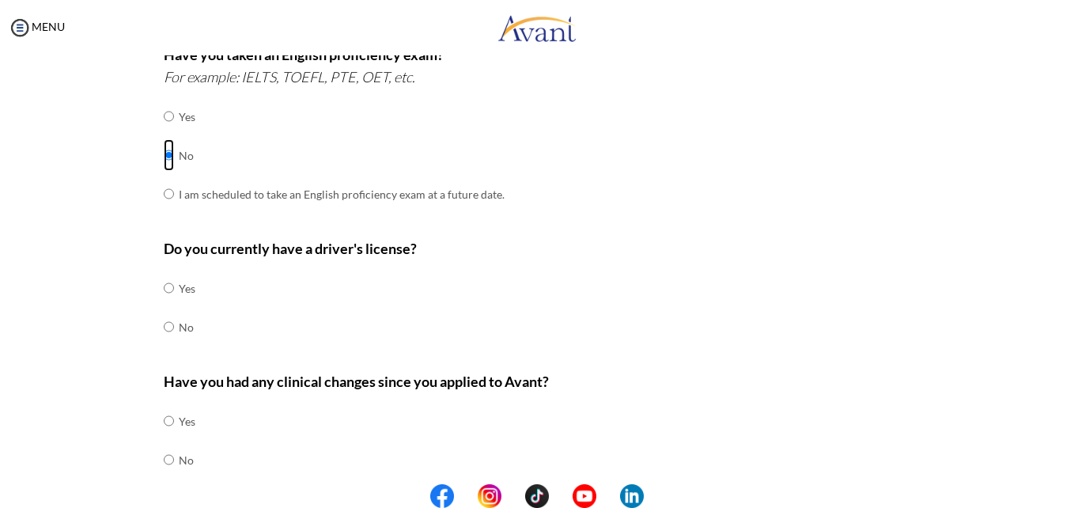
scroll to position [470, 0]
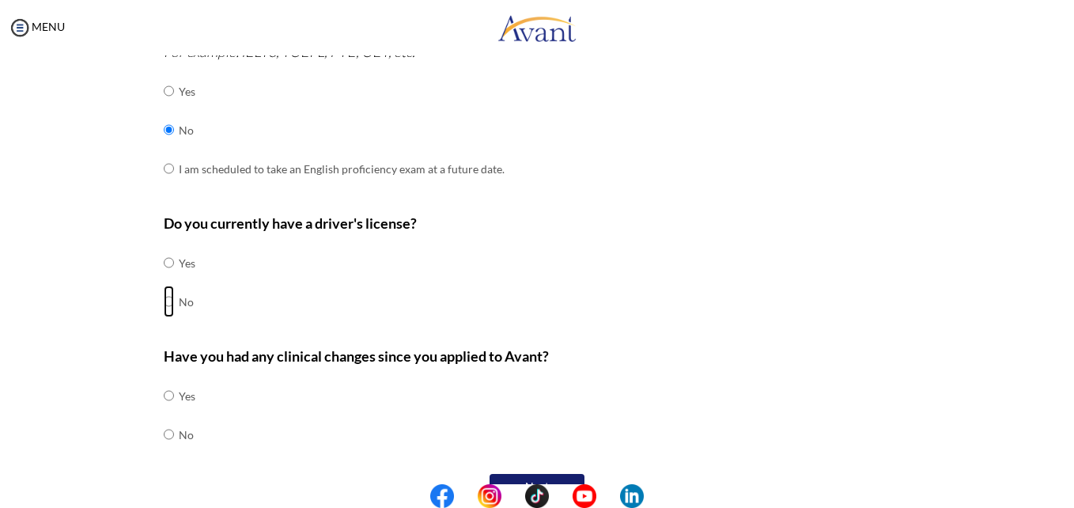
click at [164, 300] on input "radio" at bounding box center [169, 301] width 10 height 32
radio input "true"
click at [164, 435] on input "radio" at bounding box center [169, 434] width 10 height 32
radio input "true"
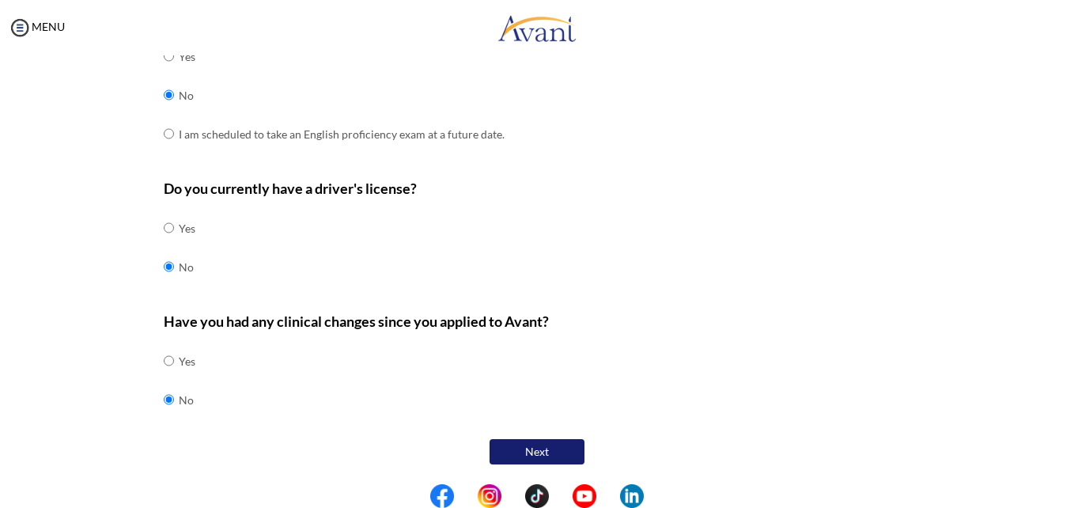
click at [535, 455] on button "Next" at bounding box center [536, 451] width 95 height 25
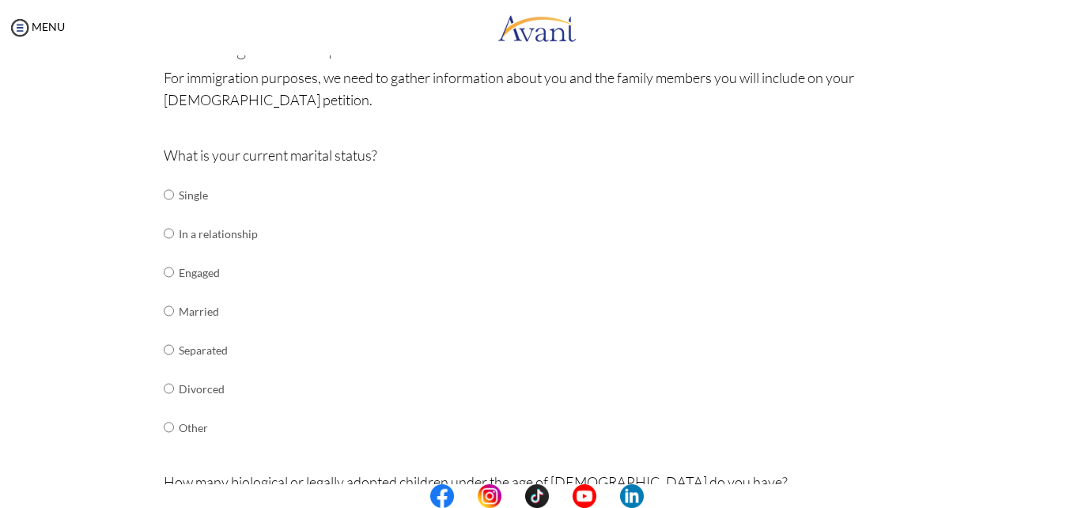
scroll to position [116, 0]
click at [164, 308] on input "radio" at bounding box center [169, 309] width 10 height 32
radio input "true"
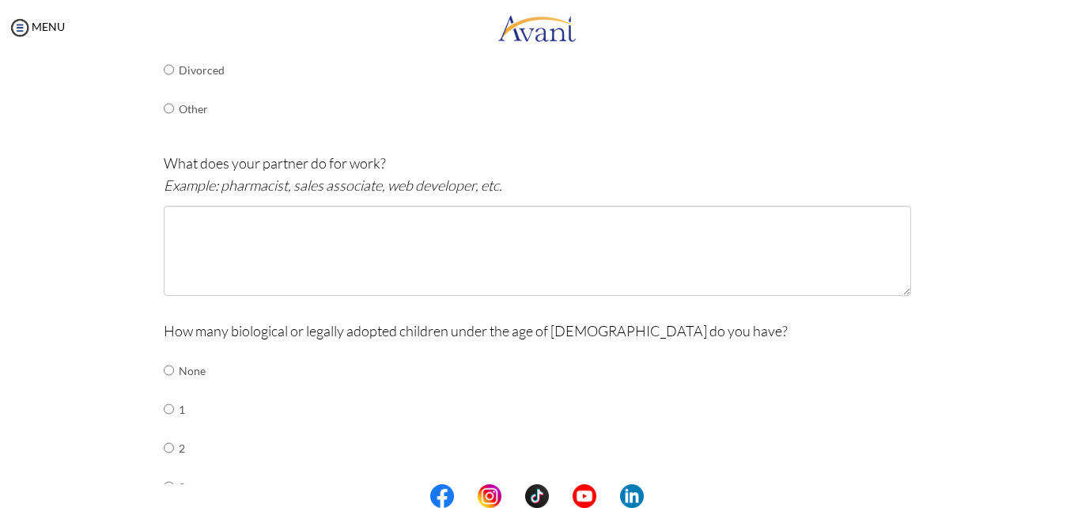
scroll to position [477, 0]
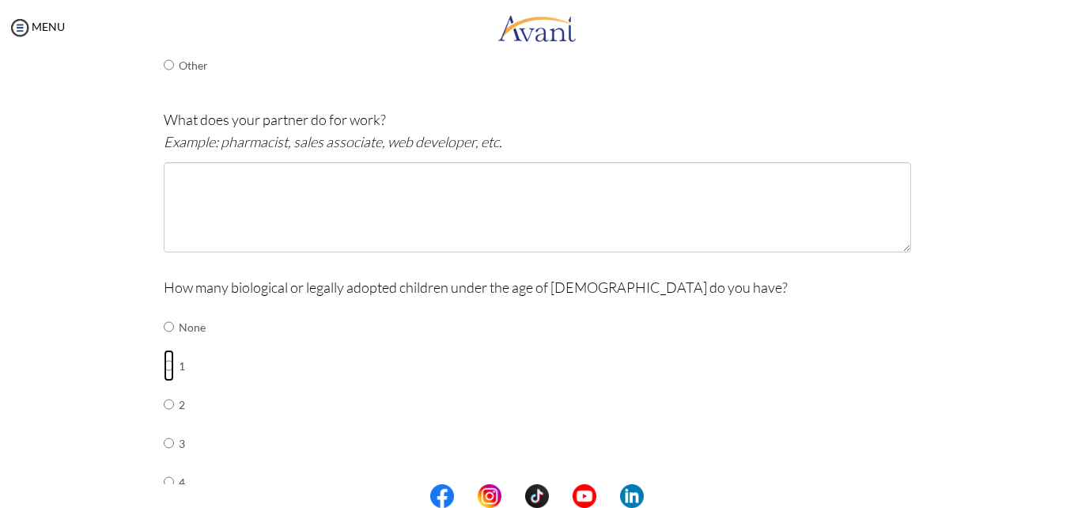
click at [164, 374] on input "radio" at bounding box center [169, 366] width 10 height 32
radio input "true"
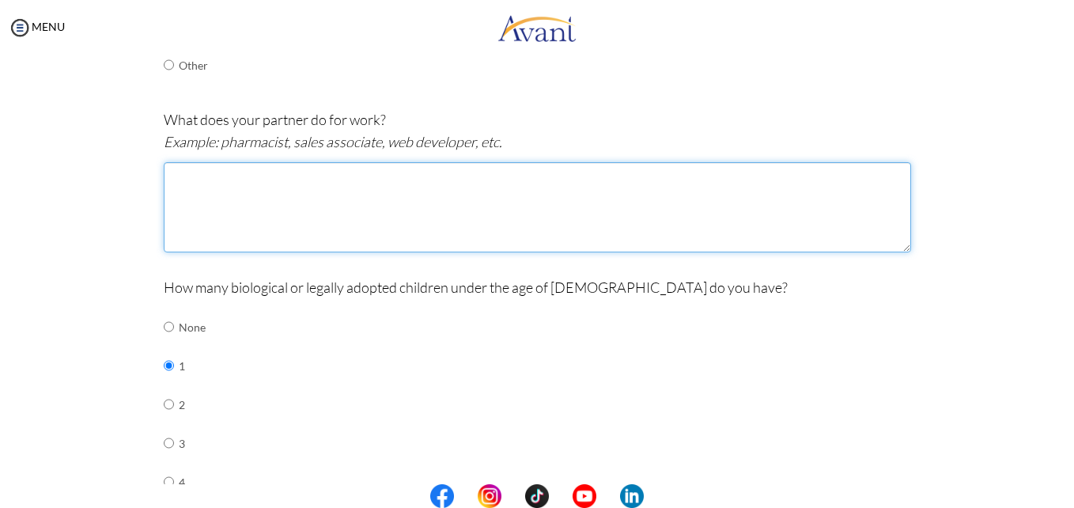
click at [214, 180] on textarea at bounding box center [537, 207] width 747 height 90
click at [567, 177] on textarea "My partner is self-employed with an experience of mobile and laptop Maintenace" at bounding box center [537, 207] width 747 height 90
click at [510, 176] on textarea "My partner is self-employed with an experience of mobile and laptop Maintenace" at bounding box center [537, 207] width 747 height 90
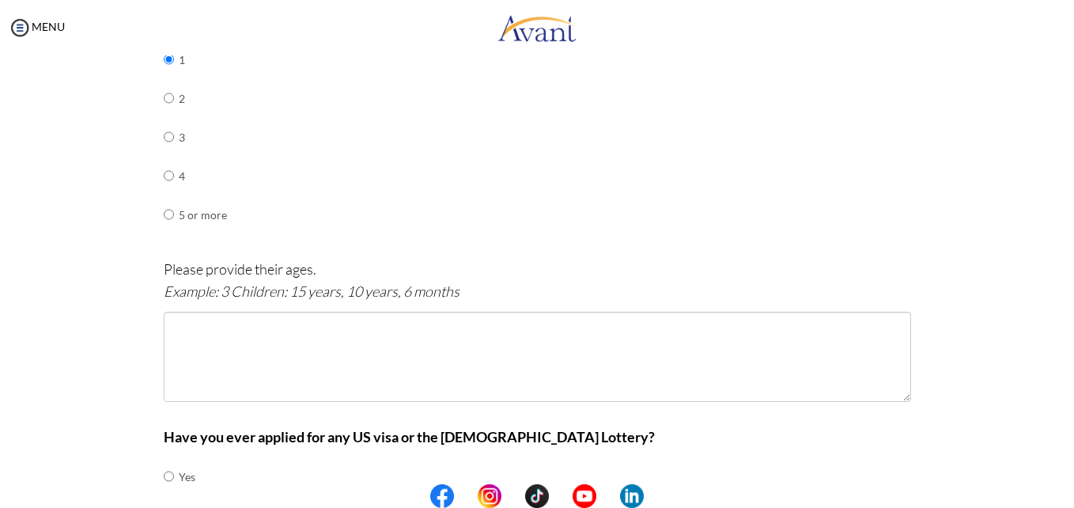
scroll to position [788, 0]
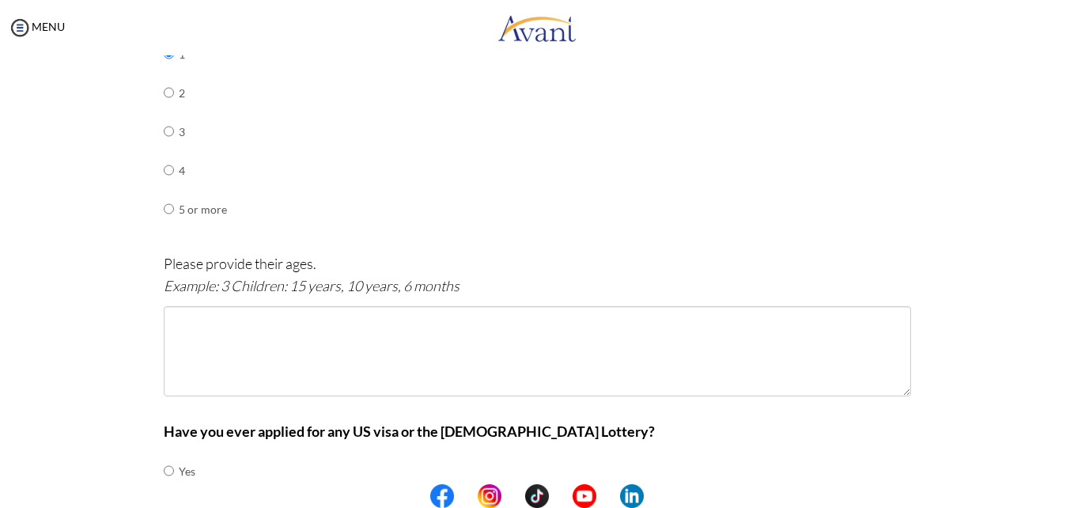
type textarea "My partner is self-employed with an experience of mobile and laptop maintenance…"
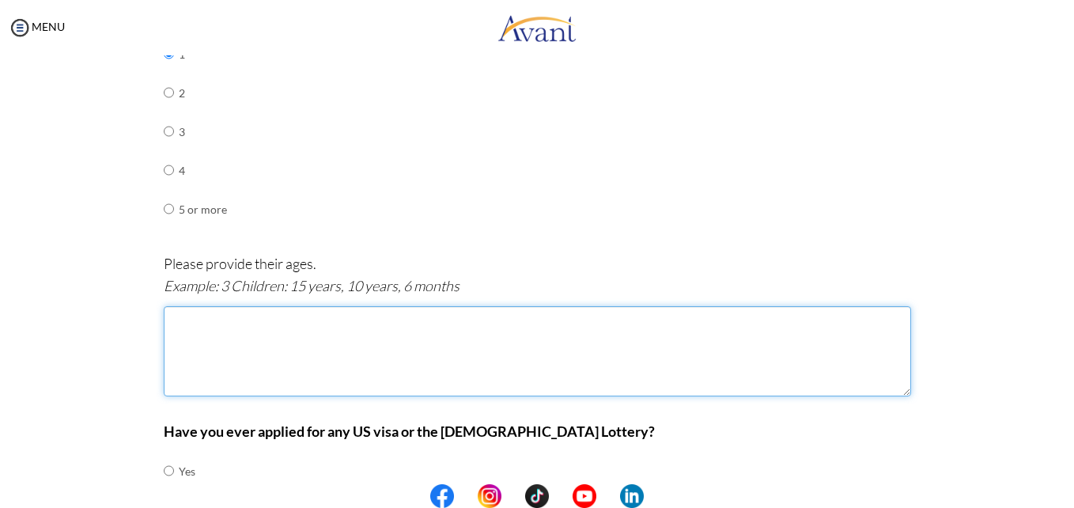
click at [303, 320] on textarea at bounding box center [537, 351] width 747 height 90
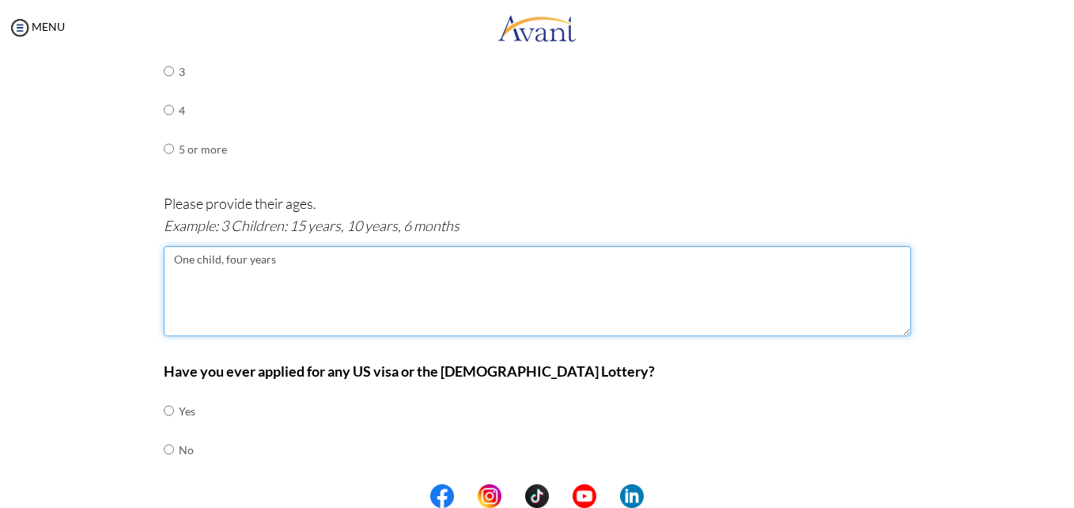
scroll to position [898, 0]
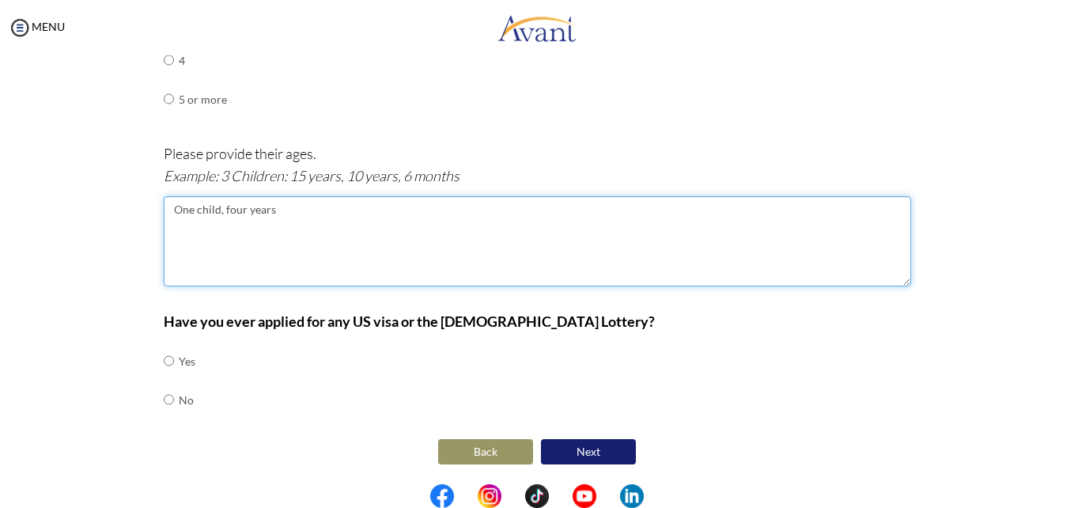
type textarea "One child, four years"
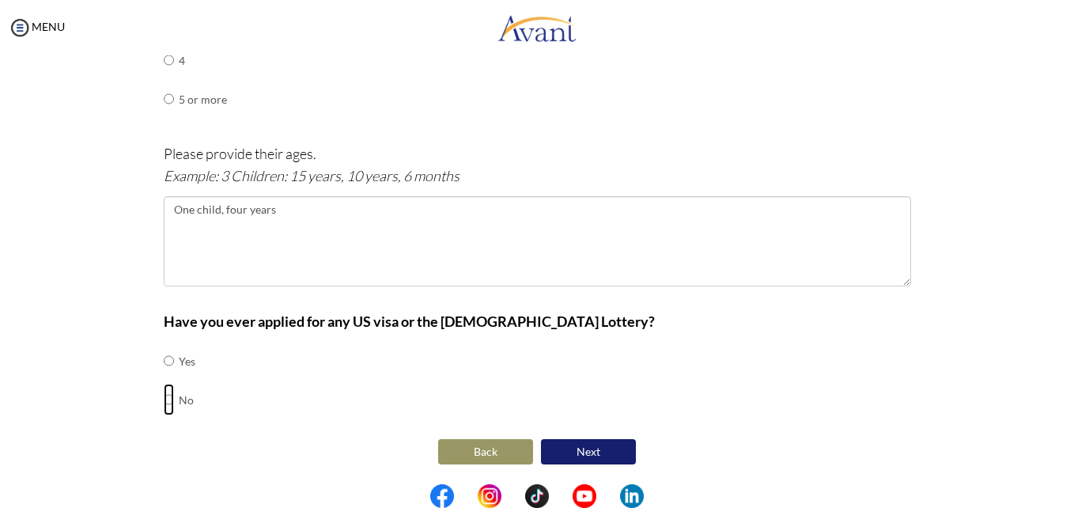
click at [167, 403] on input "radio" at bounding box center [169, 400] width 10 height 32
radio input "true"
click at [590, 447] on button "Next" at bounding box center [588, 451] width 95 height 25
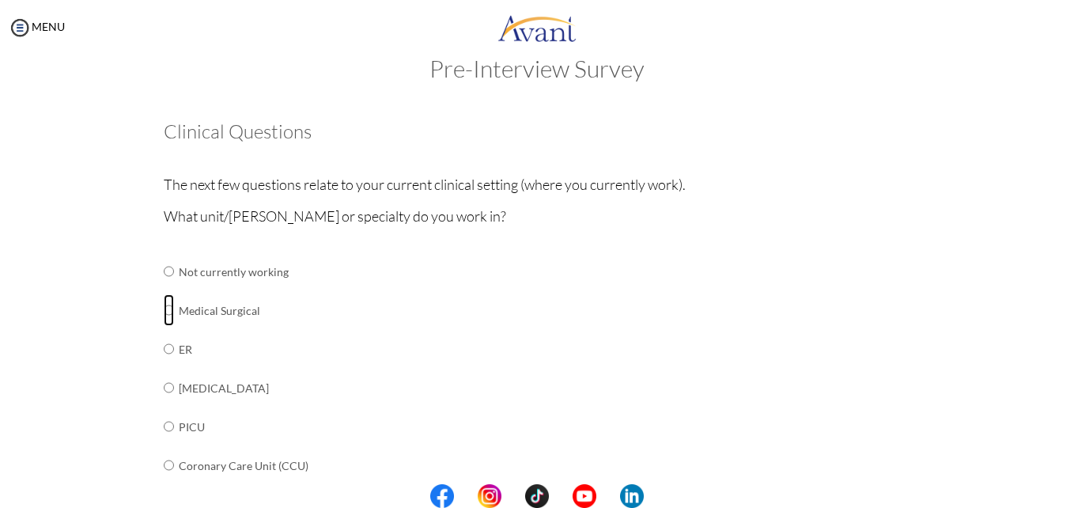
click at [164, 304] on input "radio" at bounding box center [169, 310] width 10 height 32
radio input "true"
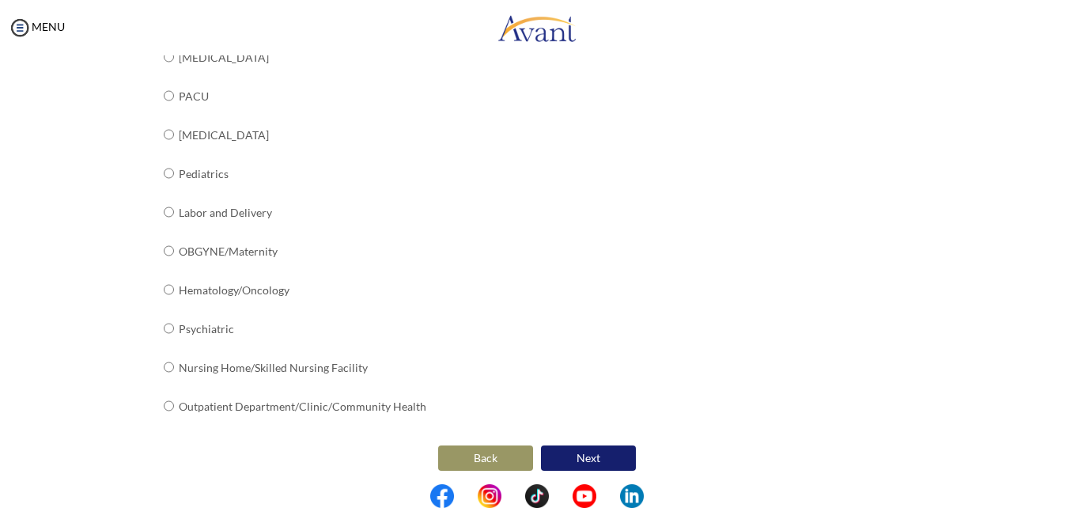
scroll to position [640, 0]
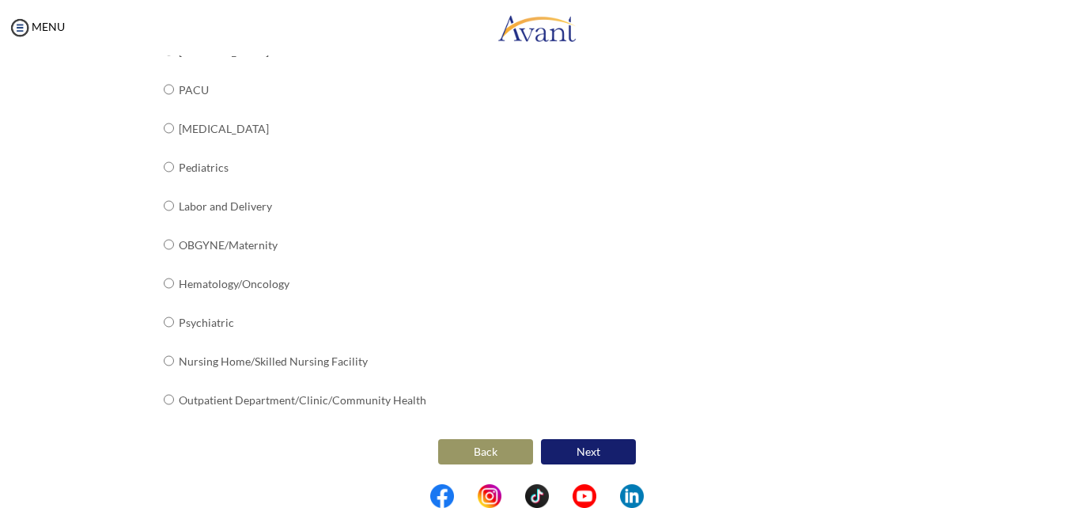
click at [584, 451] on button "Next" at bounding box center [588, 451] width 95 height 25
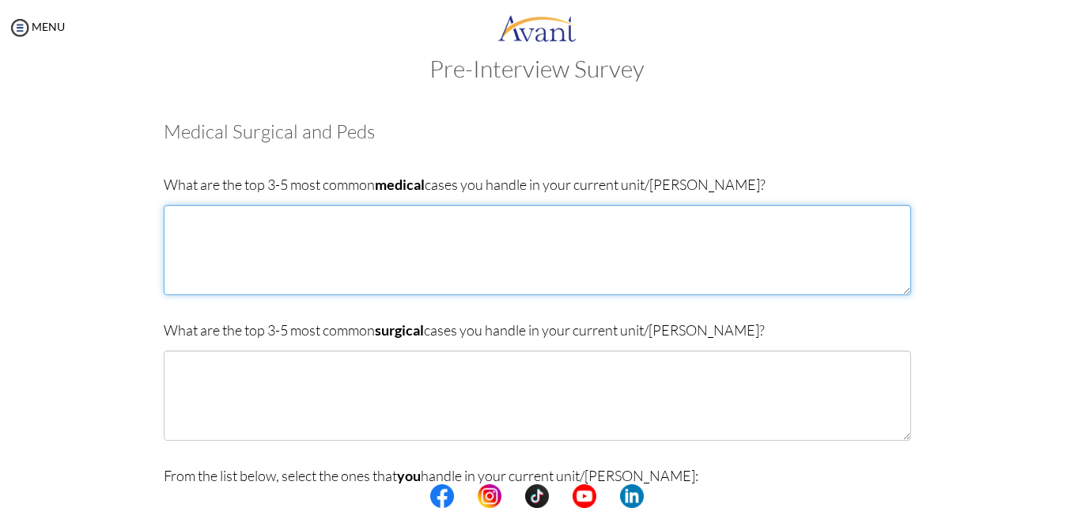
click at [840, 237] on textarea at bounding box center [537, 250] width 747 height 90
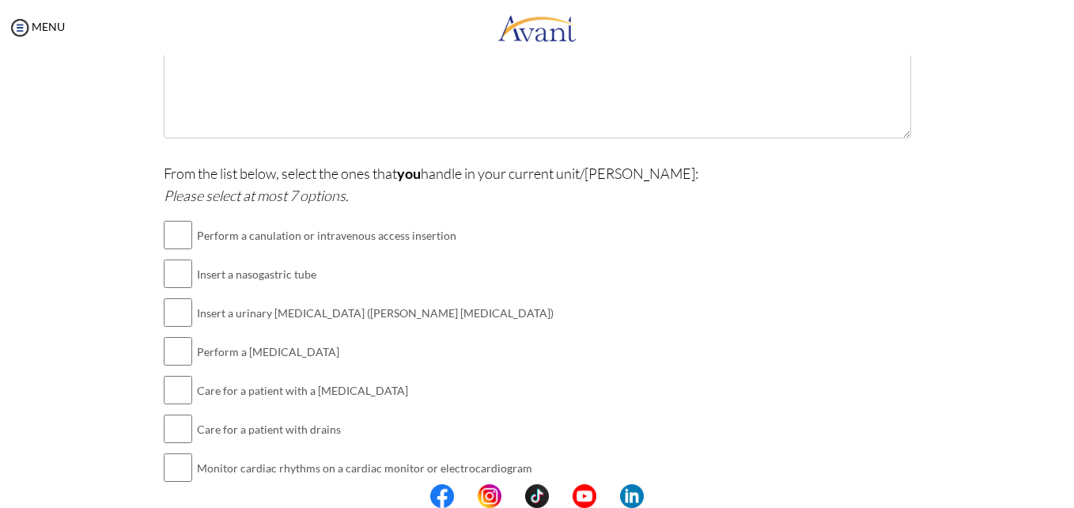
scroll to position [338, 0]
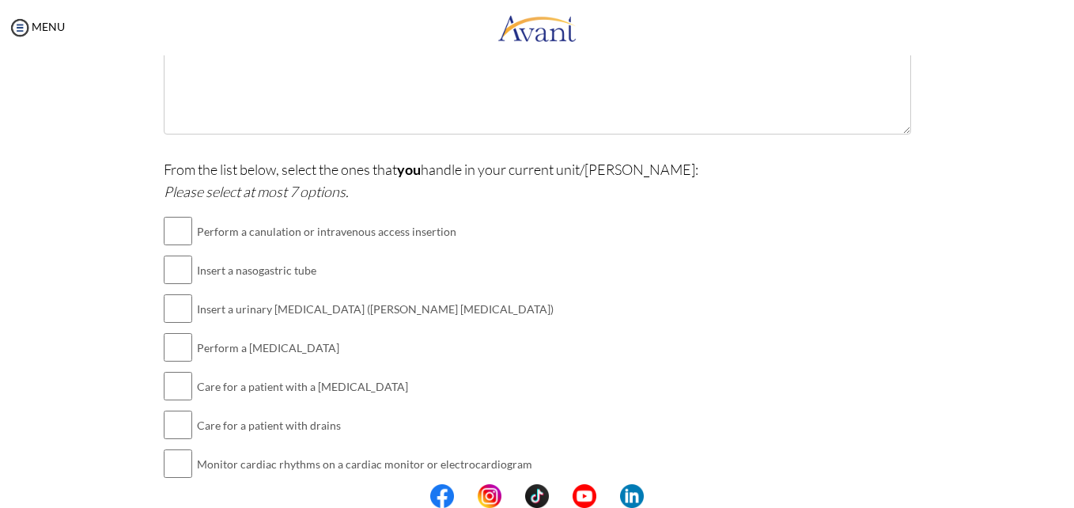
type textarea "stroke"
click at [173, 300] on input "checkbox" at bounding box center [178, 309] width 28 height 32
checkbox input "true"
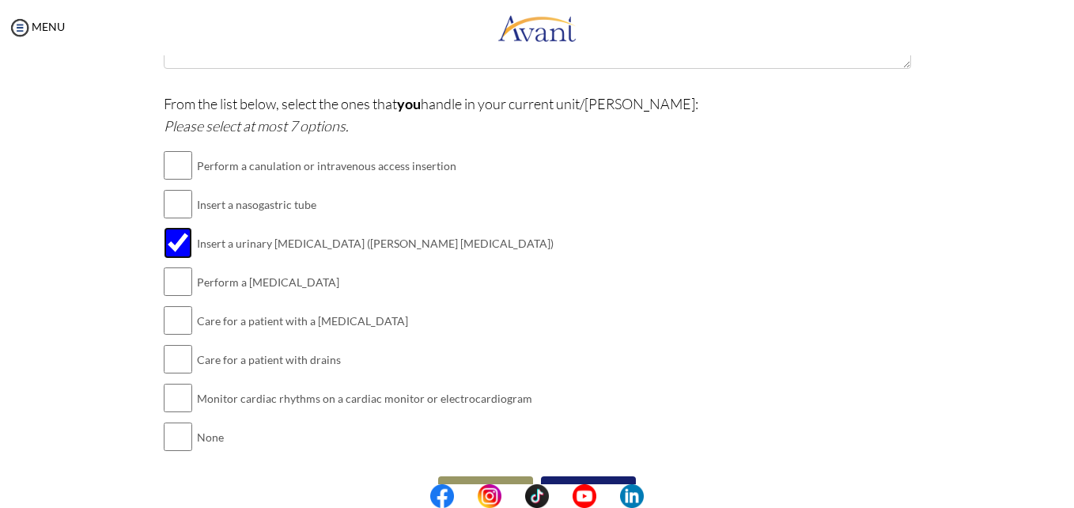
scroll to position [406, 0]
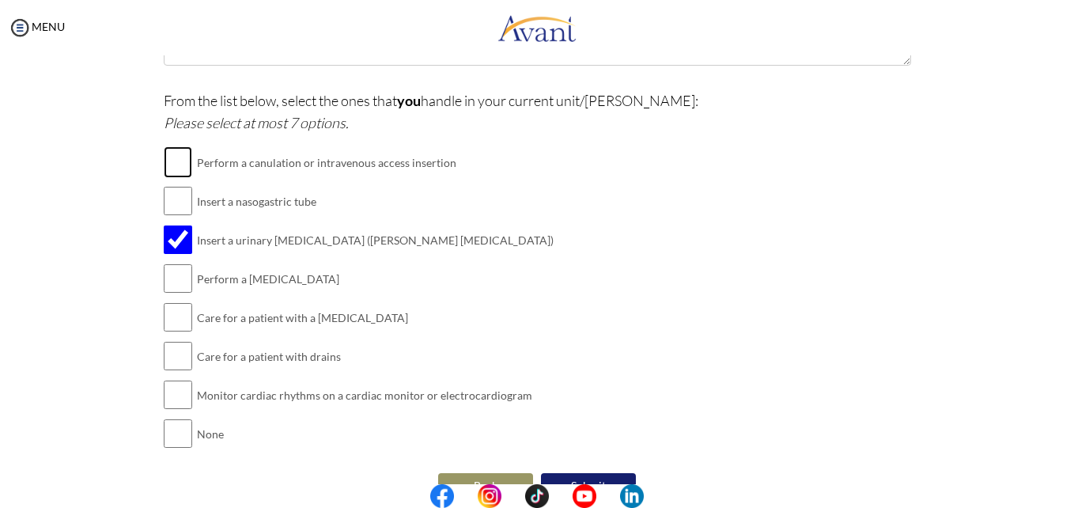
click at [180, 161] on input "checkbox" at bounding box center [178, 162] width 28 height 32
checkbox input "true"
click at [164, 317] on input "checkbox" at bounding box center [178, 317] width 28 height 32
checkbox input "true"
click at [164, 353] on input "checkbox" at bounding box center [178, 356] width 28 height 32
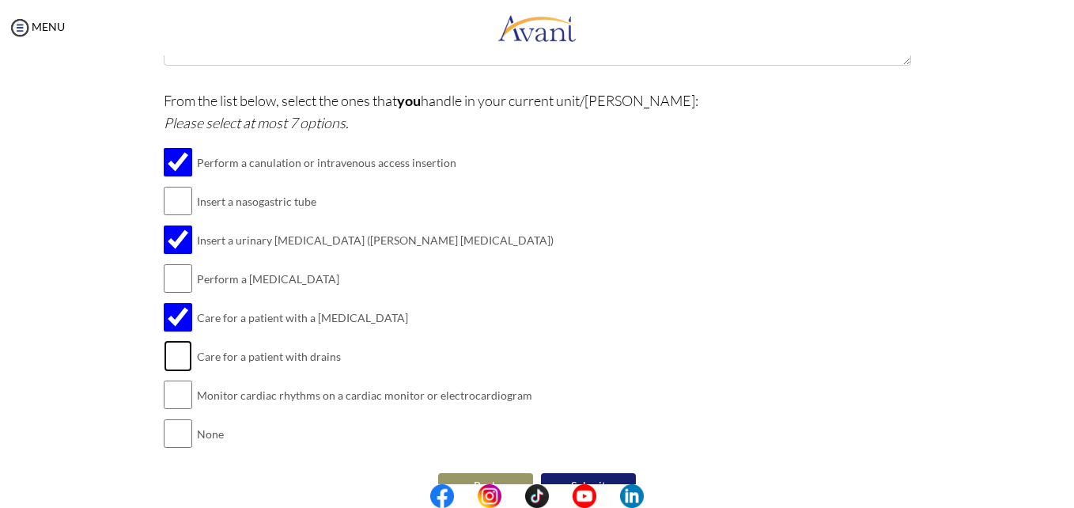
checkbox input "true"
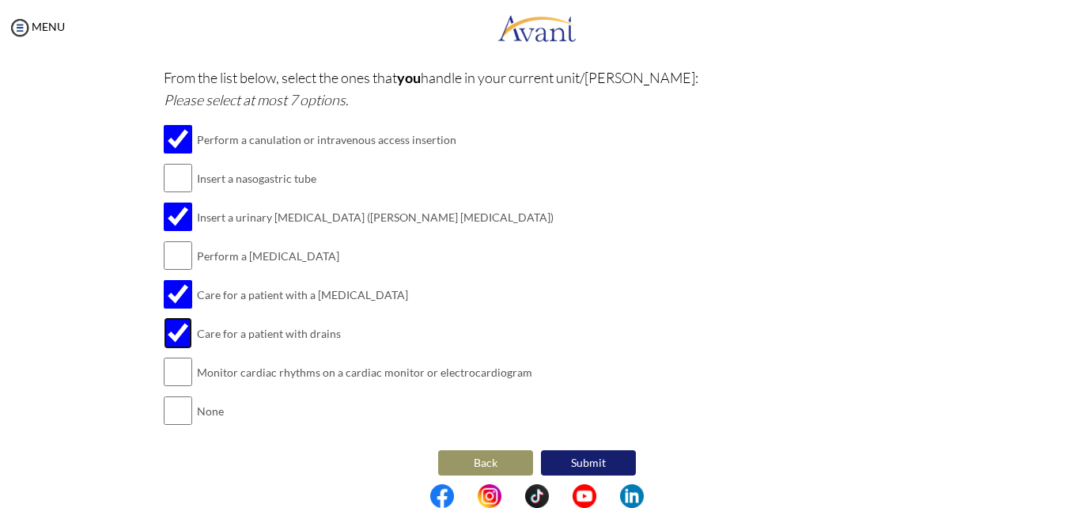
scroll to position [433, 0]
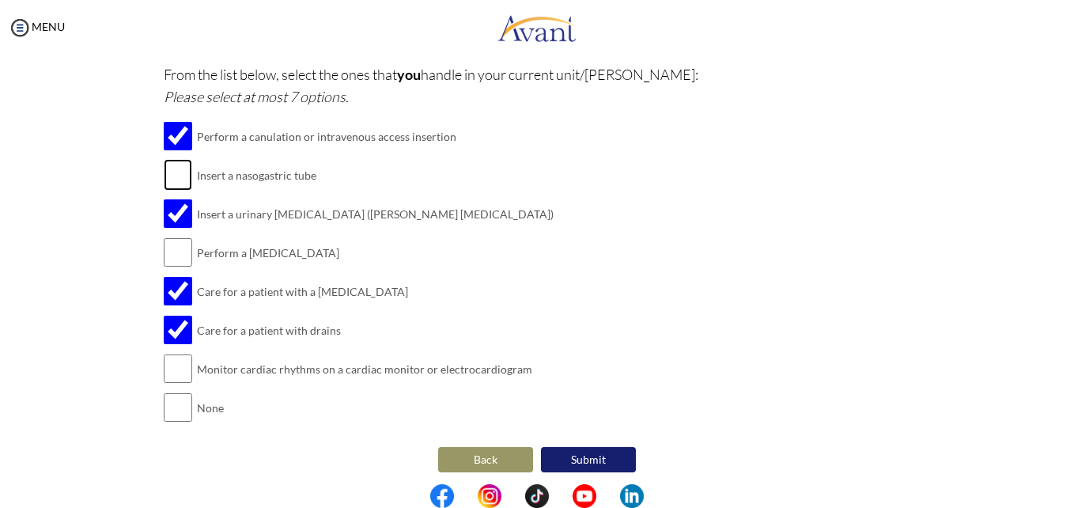
click at [176, 175] on input "checkbox" at bounding box center [178, 175] width 28 height 32
checkbox input "true"
click at [170, 259] on input "checkbox" at bounding box center [178, 252] width 28 height 32
checkbox input "true"
click at [167, 362] on input "checkbox" at bounding box center [178, 369] width 28 height 32
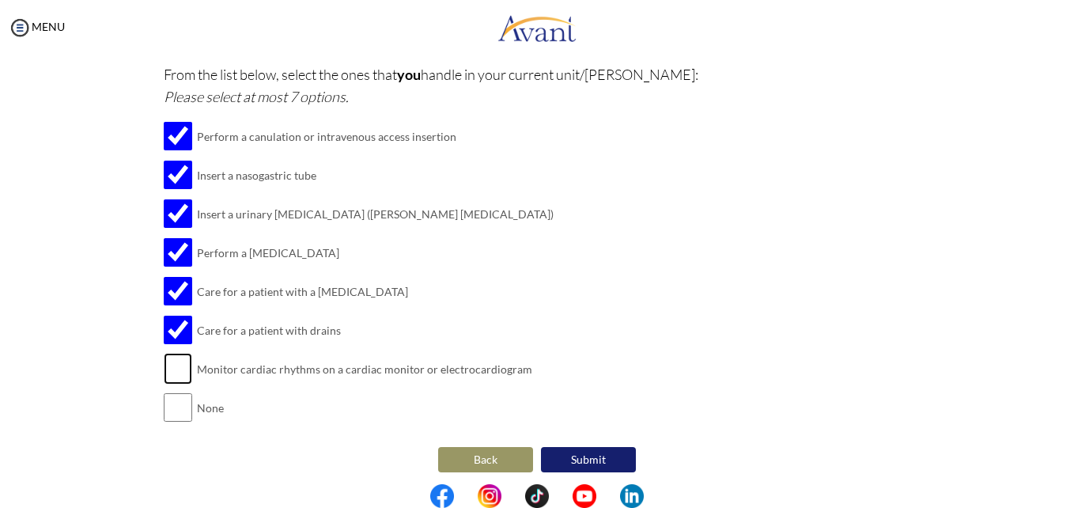
checkbox input "true"
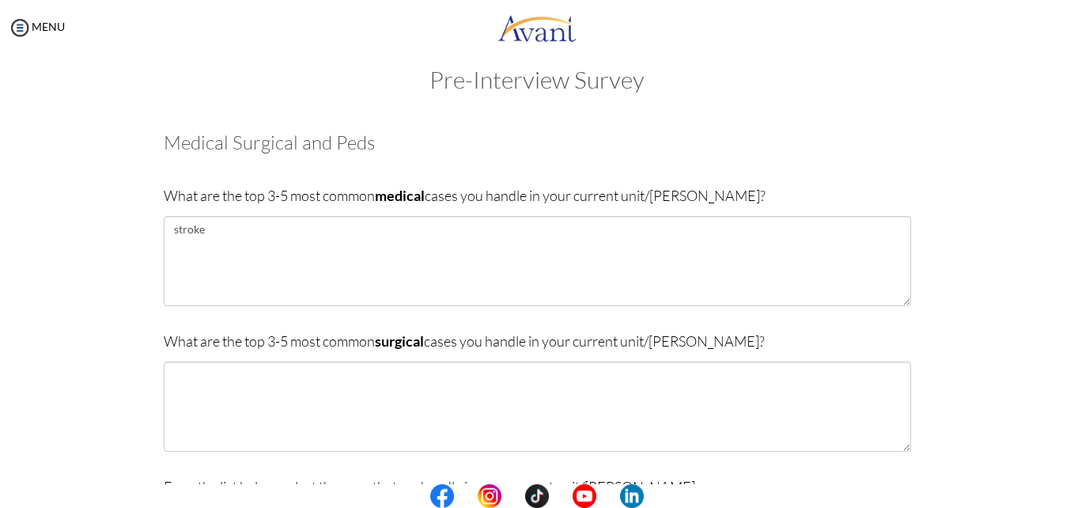
scroll to position [20, 0]
click at [295, 319] on div "What are the top 3-5 most common medical cases you handle in your current unit/…" at bounding box center [537, 254] width 747 height 138
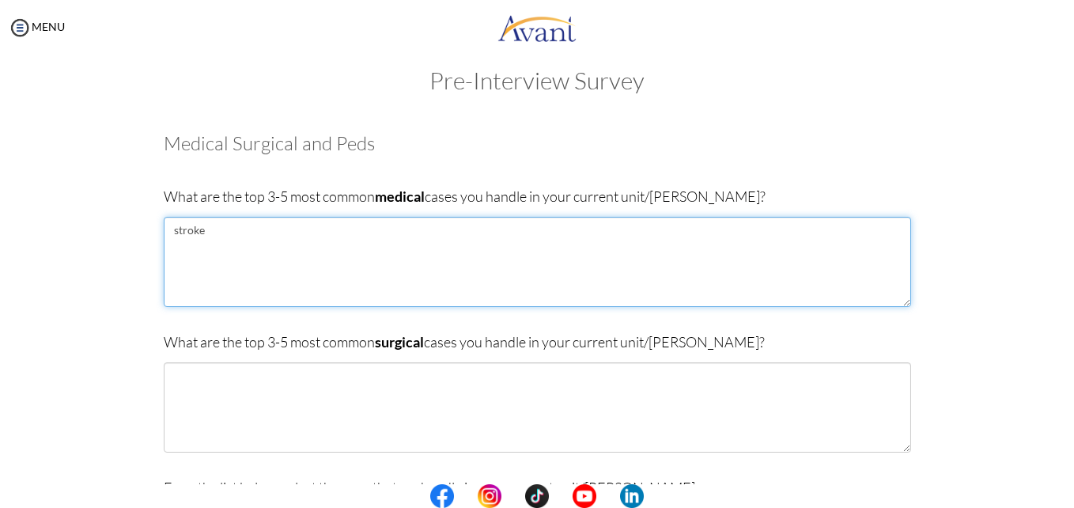
click at [214, 230] on textarea "stroke" at bounding box center [537, 262] width 747 height 90
click at [228, 229] on textarea "stroke , DM, HTN" at bounding box center [537, 262] width 747 height 90
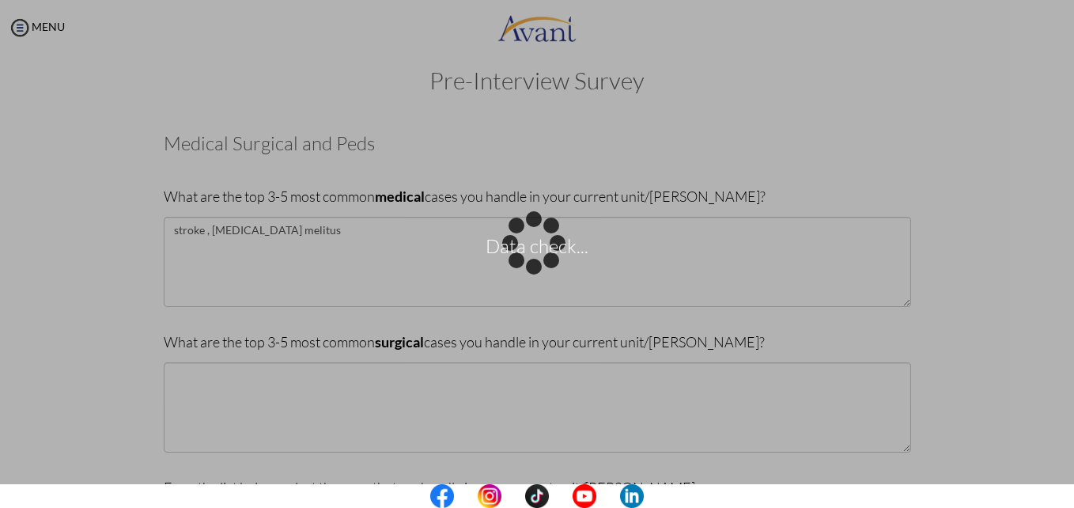
click at [526, 243] on div "Data check..." at bounding box center [537, 254] width 22 height 22
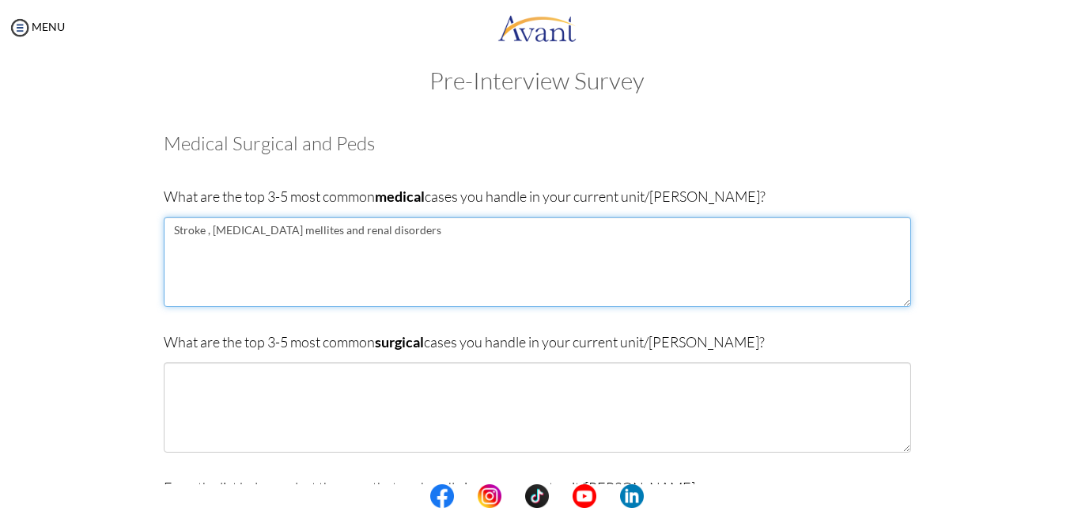
click at [397, 231] on textarea "Stroke , Diabetes mellites and renal disorders" at bounding box center [537, 262] width 747 height 90
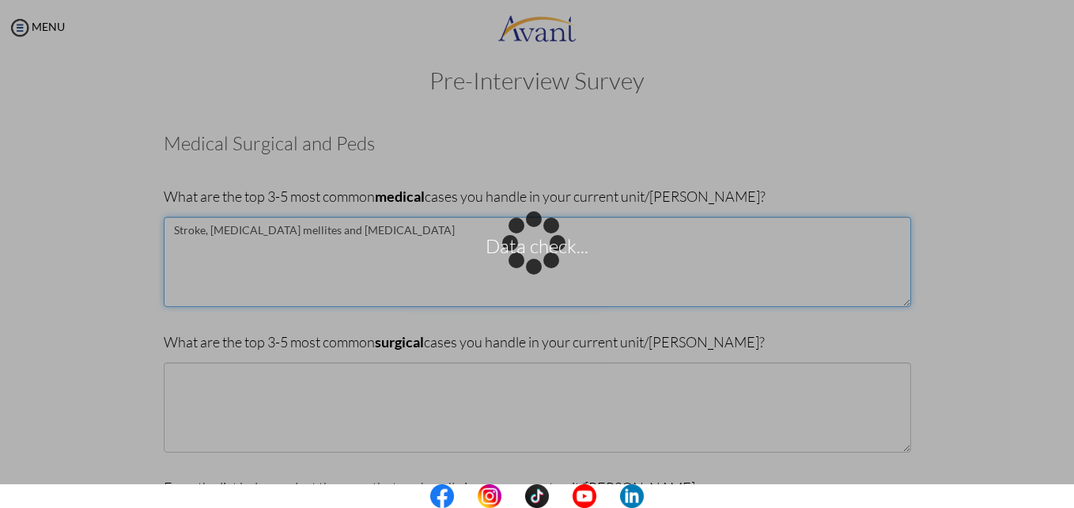
type textarea "Stroke, [MEDICAL_DATA] mellites and [MEDICAL_DATA]"
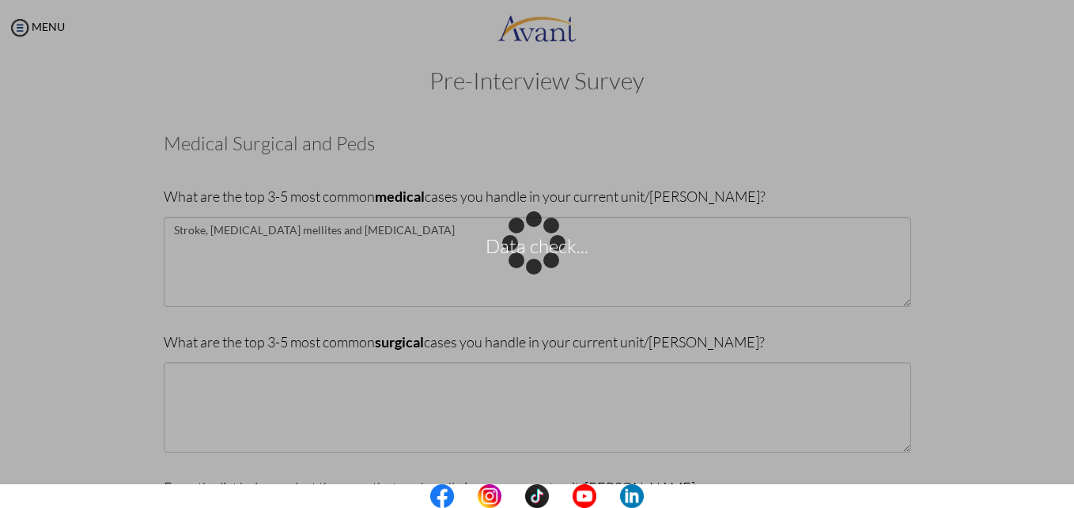
click at [526, 265] on div "Data check..." at bounding box center [537, 254] width 22 height 22
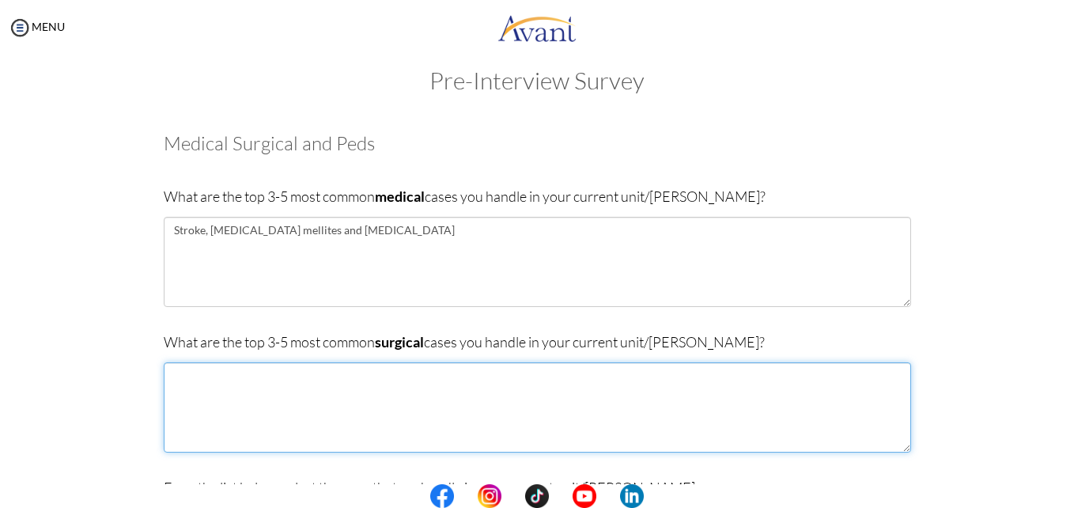
click at [254, 377] on textarea at bounding box center [537, 407] width 747 height 90
click at [350, 375] on textarea "Burn, appendicitis and breast cancer" at bounding box center [537, 407] width 747 height 90
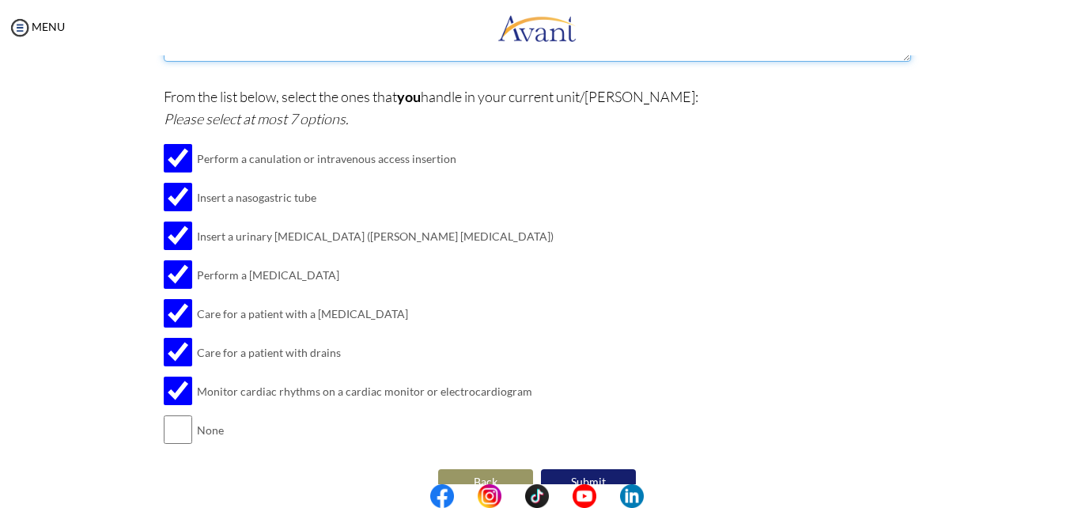
scroll to position [440, 0]
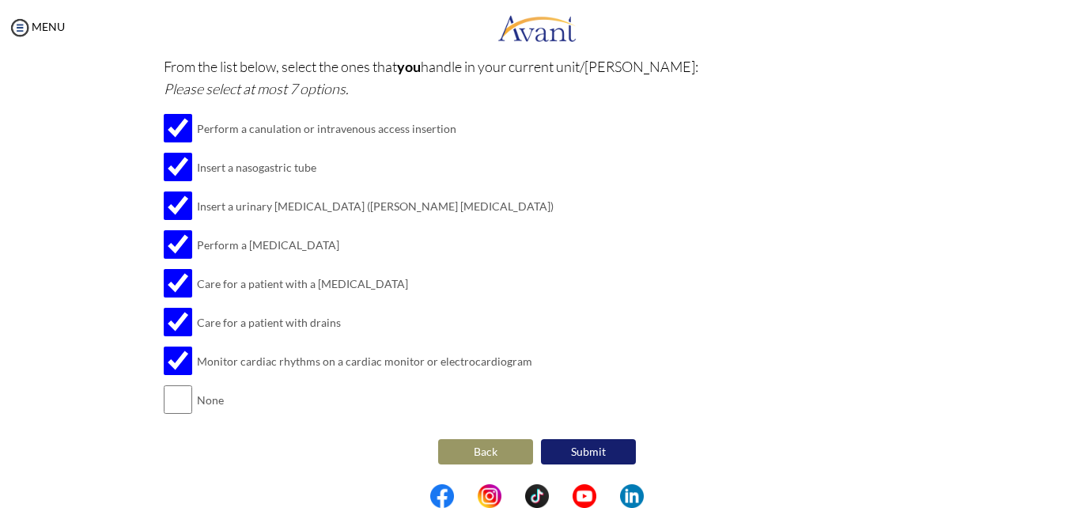
type textarea "Burn, [MEDICAL_DATA] and trauma"
click at [573, 447] on button "Submit" at bounding box center [588, 451] width 95 height 25
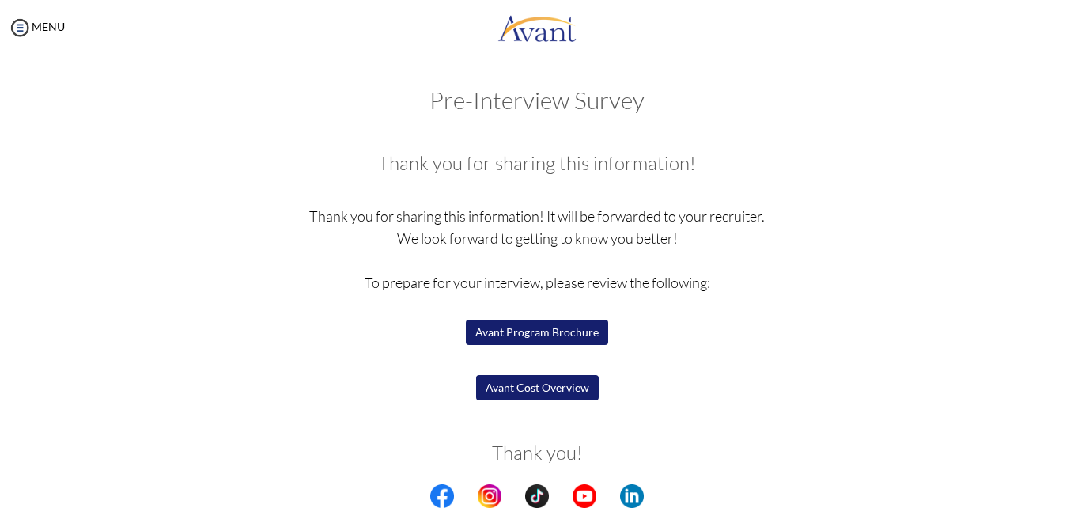
click at [539, 331] on button "Avant Program Brochure" at bounding box center [537, 331] width 142 height 25
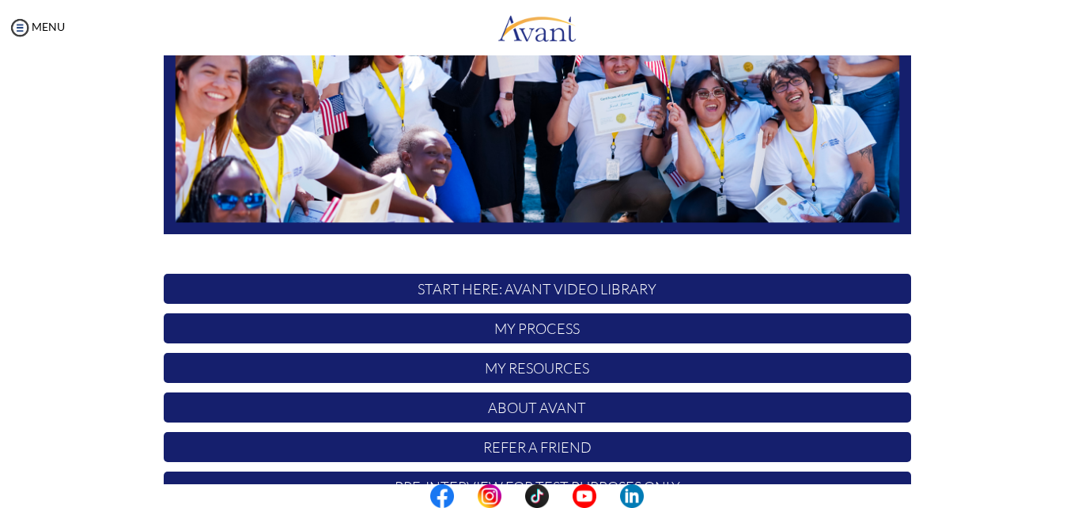
scroll to position [371, 0]
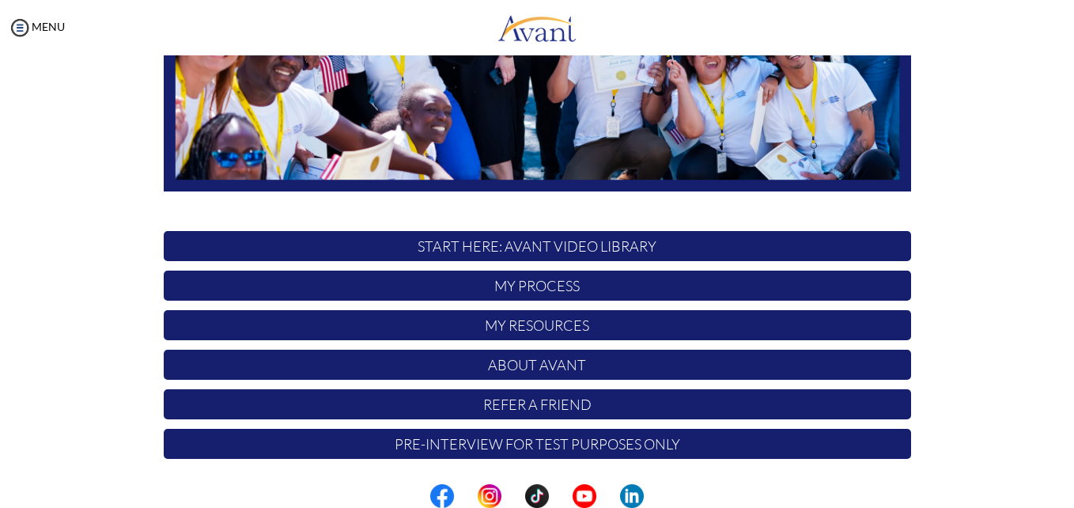
click at [532, 286] on p "My Process" at bounding box center [537, 285] width 747 height 30
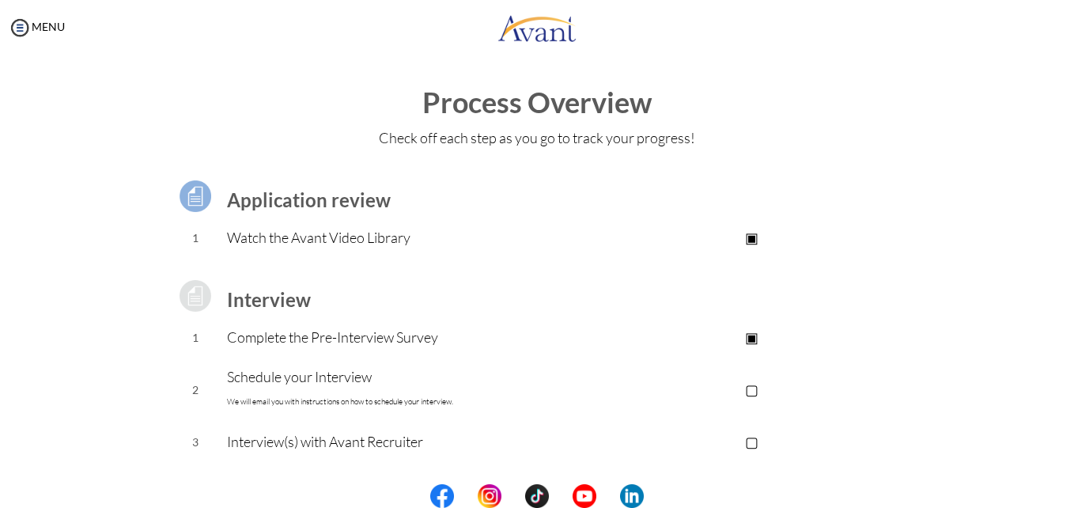
click at [300, 379] on p "Schedule your Interview We will email you with instructions on how to schedule …" at bounding box center [410, 388] width 366 height 47
click at [756, 388] on p "▢" at bounding box center [751, 389] width 317 height 22
click at [754, 388] on p "▣" at bounding box center [751, 389] width 317 height 22
click at [251, 377] on p "Schedule your Interview We will email you with instructions on how to schedule …" at bounding box center [410, 388] width 366 height 47
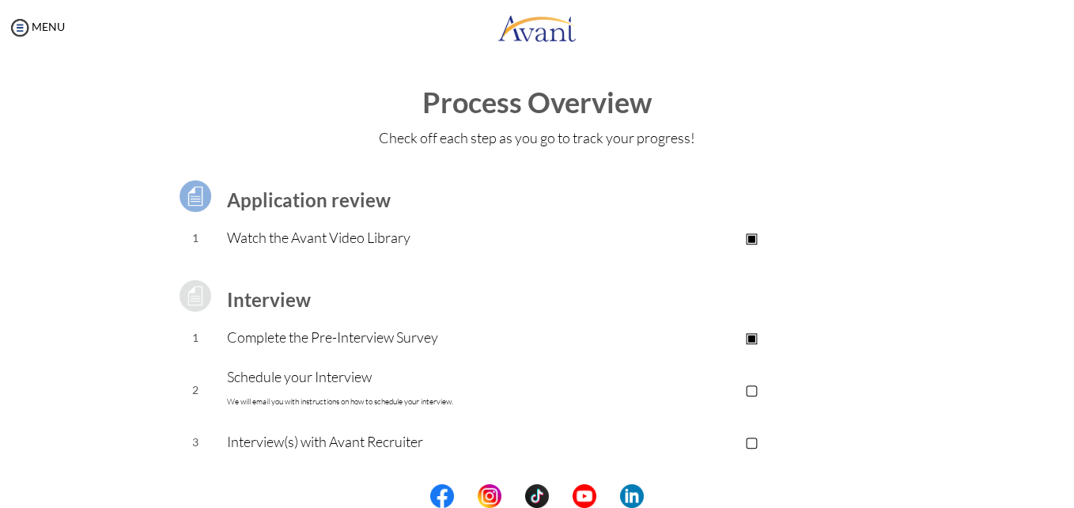
drag, startPoint x: 251, startPoint y: 377, endPoint x: 377, endPoint y: 394, distance: 127.6
click at [377, 394] on p "Schedule your Interview We will email you with instructions on how to schedule …" at bounding box center [410, 388] width 366 height 47
click at [344, 334] on p "Complete the Pre-Interview Survey" at bounding box center [410, 337] width 366 height 22
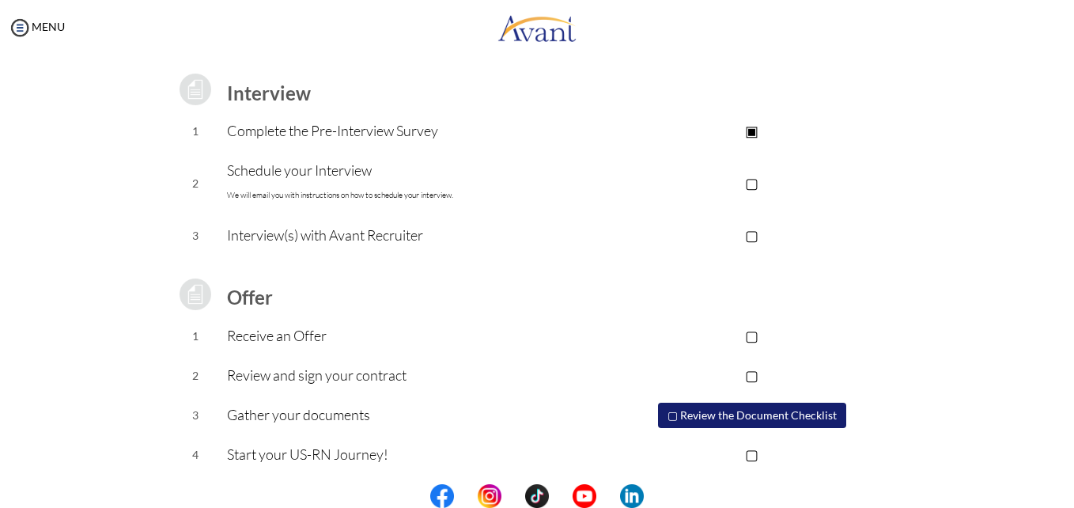
scroll to position [212, 0]
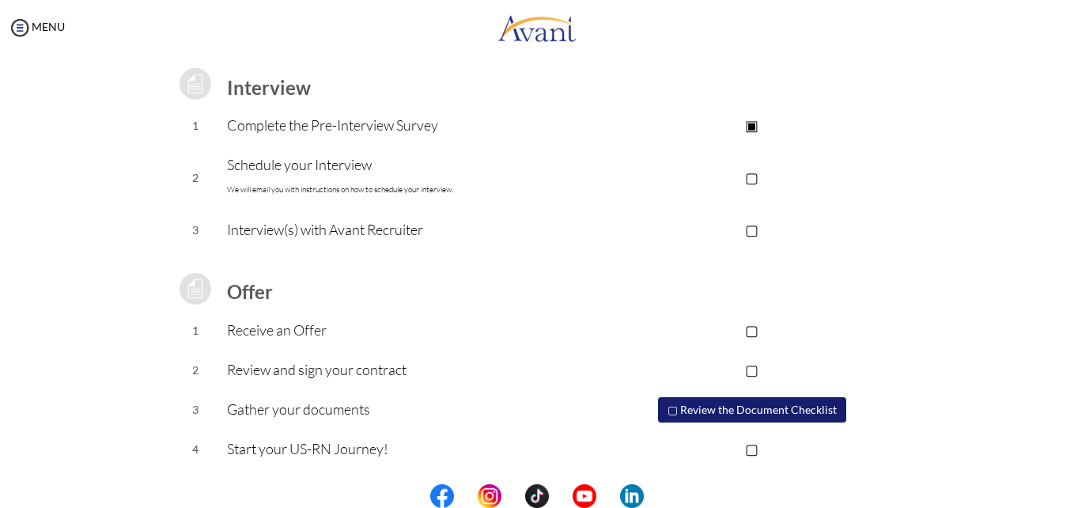
click at [797, 406] on button "▢ Review the Document Checklist" at bounding box center [752, 409] width 188 height 25
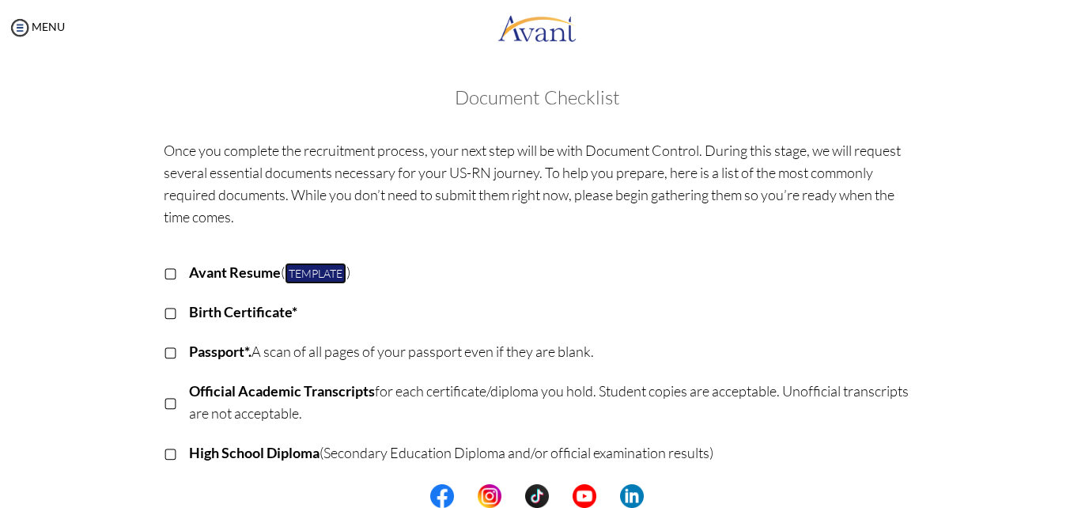
click at [313, 270] on link "Template" at bounding box center [316, 273] width 62 height 21
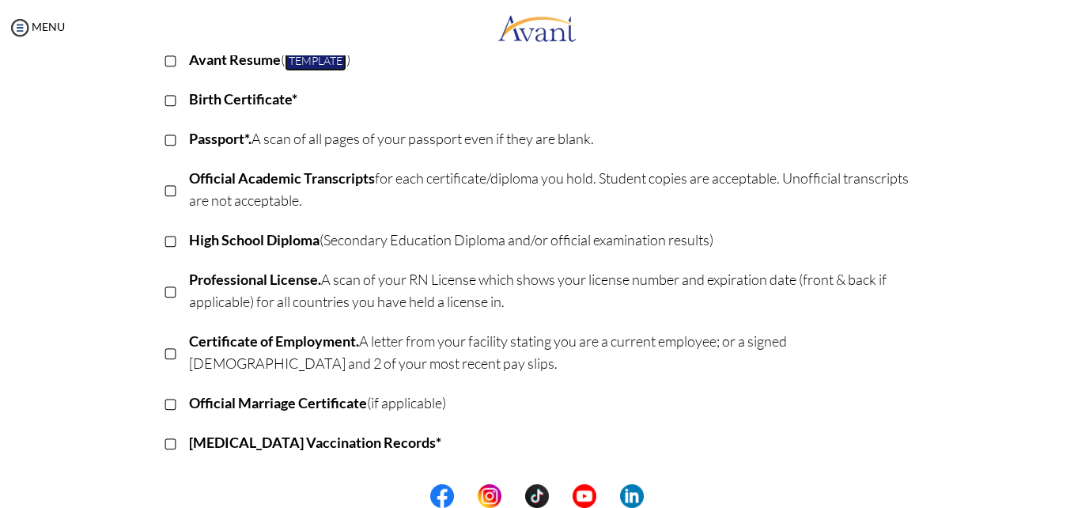
scroll to position [214, 0]
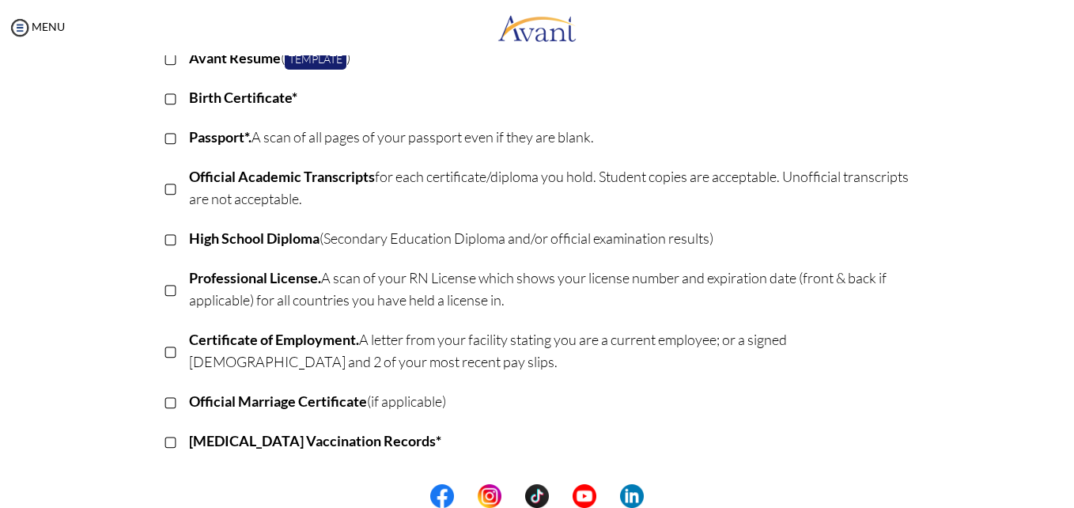
click at [96, 445] on div "Once you complete the recruitment process, your next step will be with Document…" at bounding box center [536, 318] width 925 height 802
click at [95, 444] on div "Once you complete the recruitment process, your next step will be with Document…" at bounding box center [536, 318] width 925 height 802
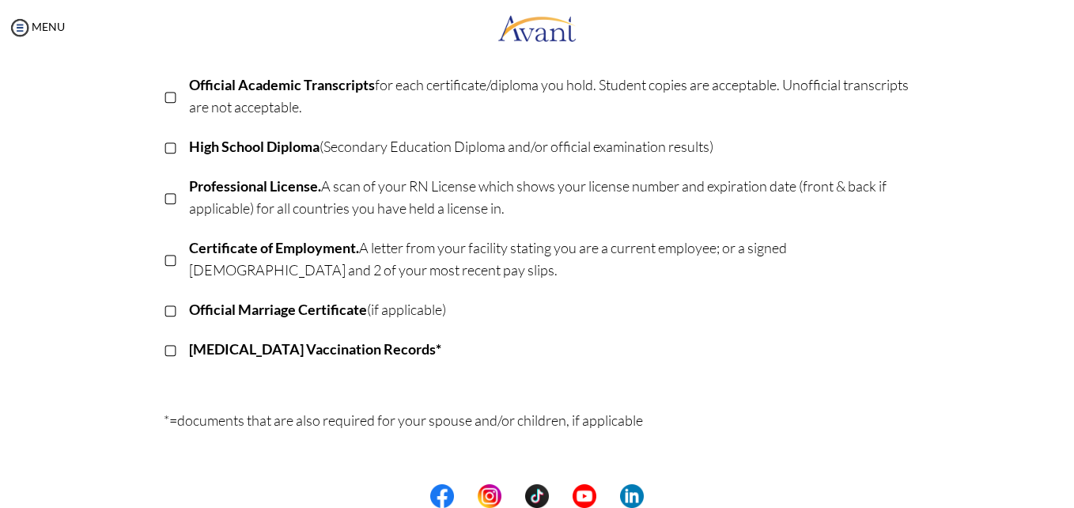
scroll to position [319, 0]
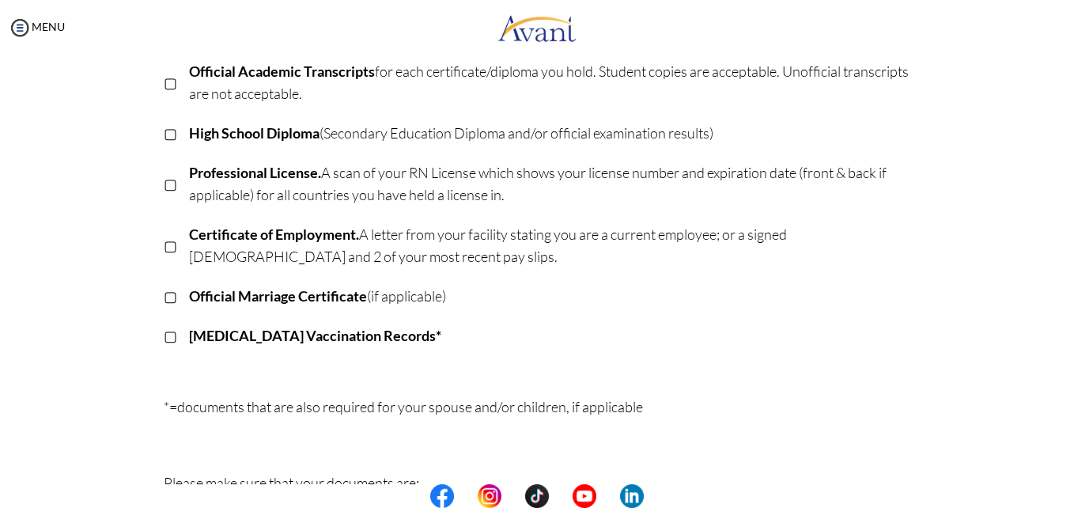
click at [91, 465] on div "Once you complete the recruitment process, your next step will be with Document…" at bounding box center [536, 213] width 925 height 802
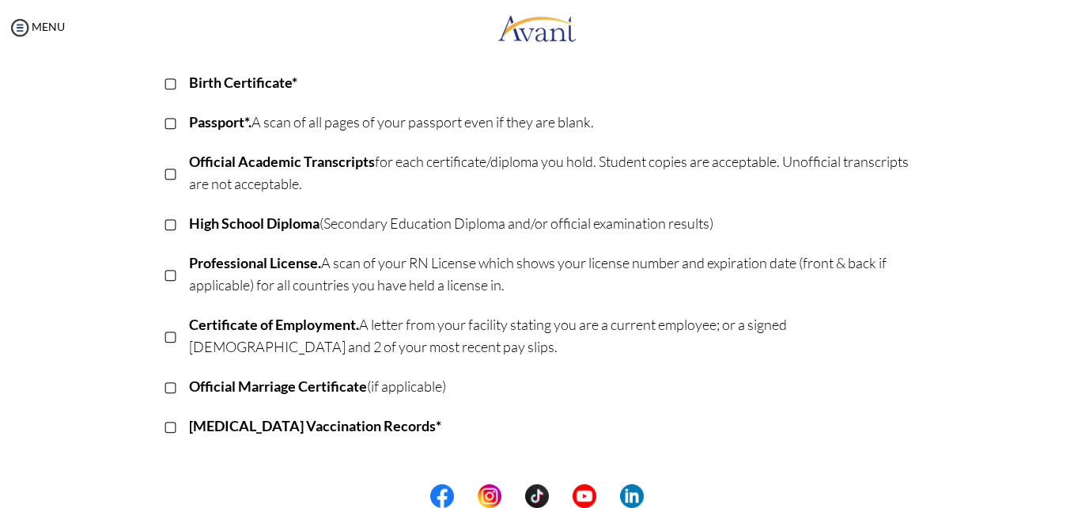
scroll to position [234, 0]
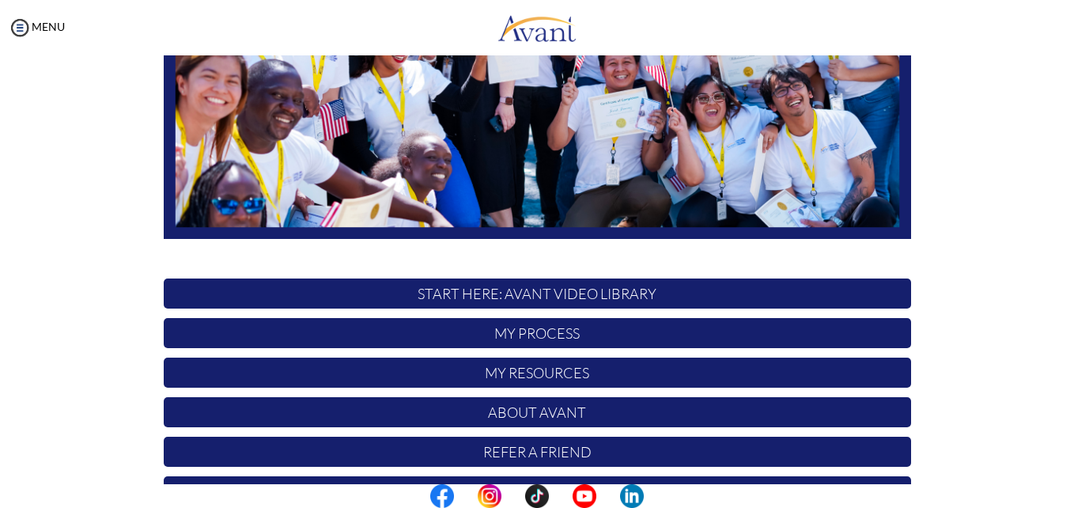
scroll to position [371, 0]
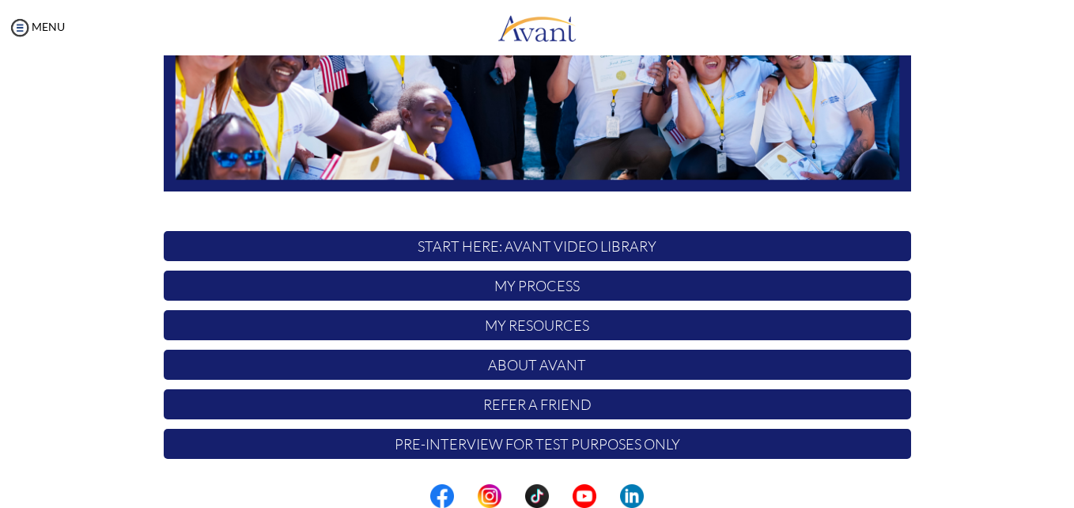
click at [485, 326] on p "My Resources" at bounding box center [537, 325] width 747 height 30
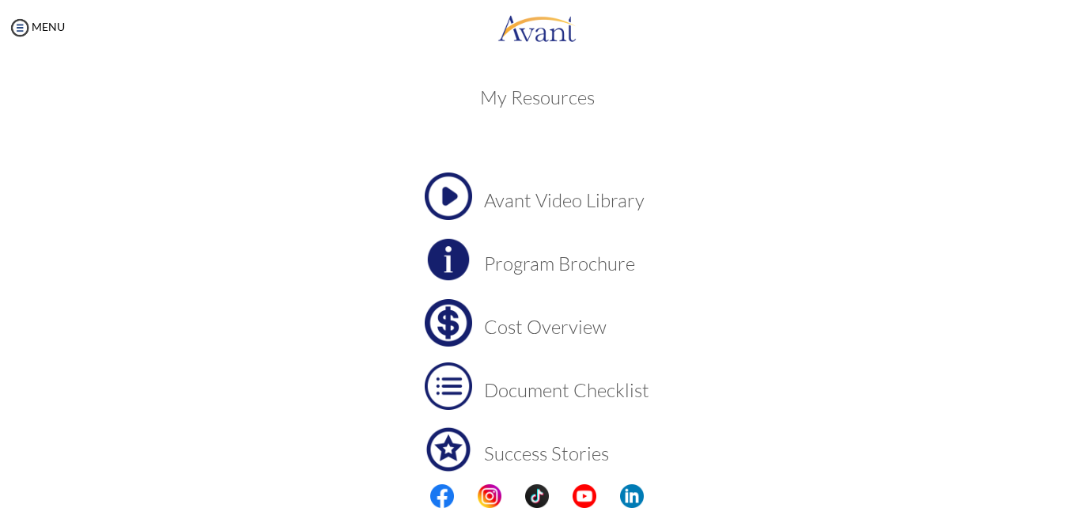
click at [535, 260] on h3 "Program Brochure" at bounding box center [566, 263] width 165 height 21
click at [509, 324] on h3 "Cost Overview" at bounding box center [566, 326] width 165 height 21
click at [448, 384] on img at bounding box center [448, 385] width 47 height 47
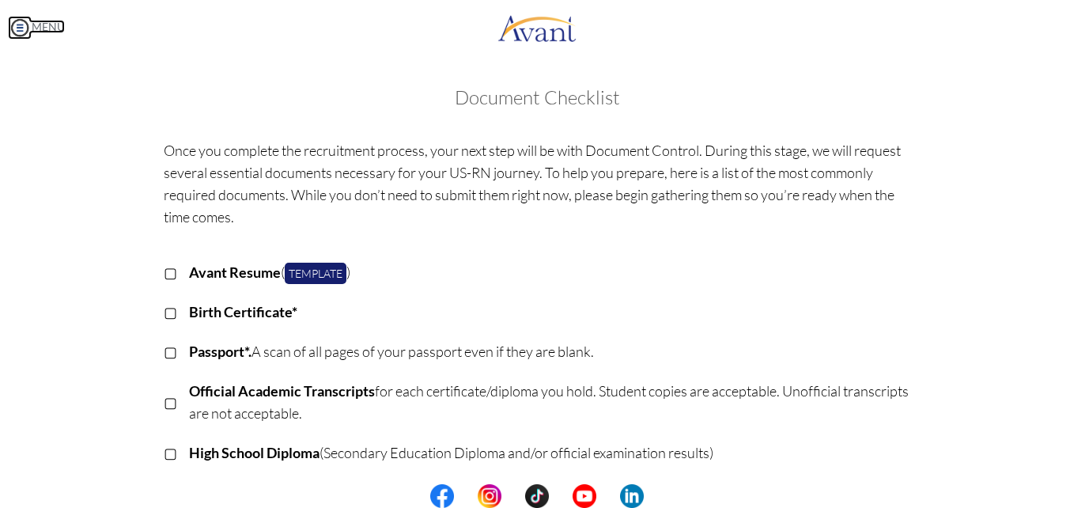
click at [22, 28] on img at bounding box center [20, 28] width 24 height 24
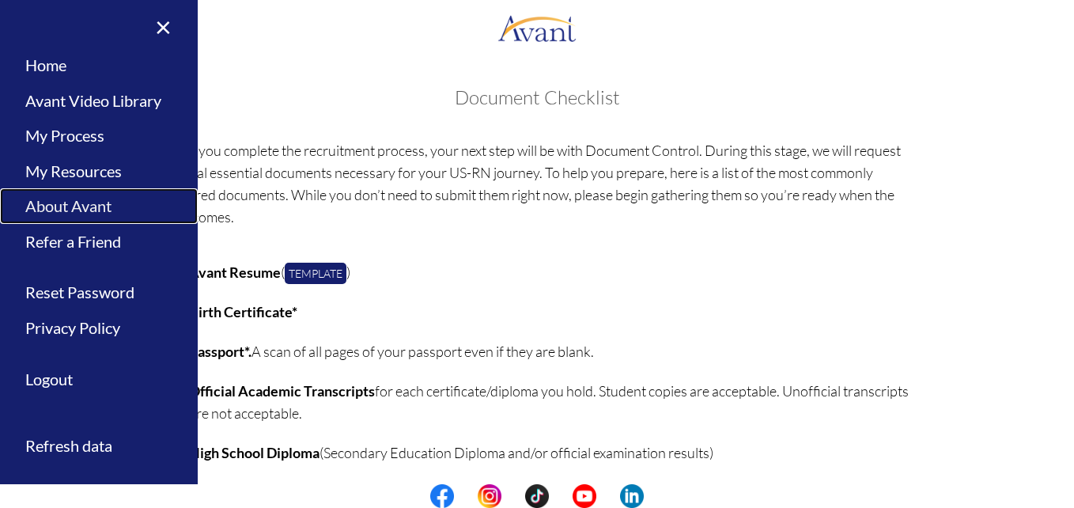
click at [96, 207] on link "About Avant" at bounding box center [99, 206] width 198 height 36
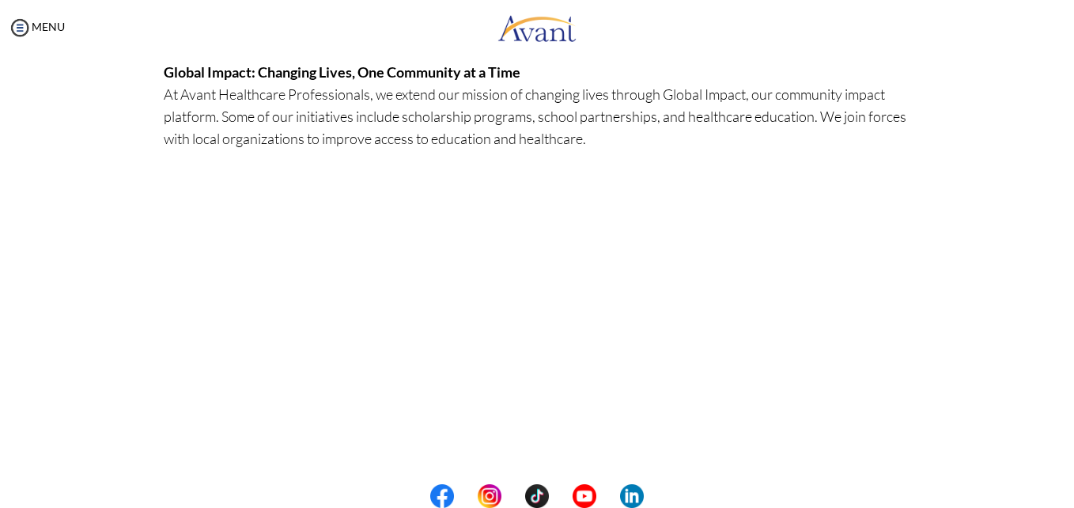
scroll to position [502, 0]
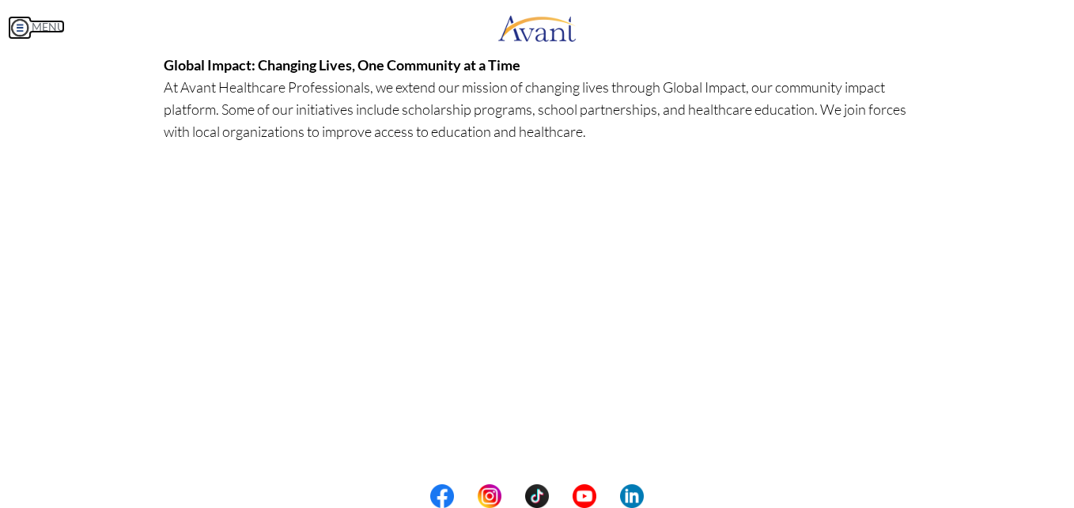
click at [19, 27] on img at bounding box center [20, 28] width 24 height 24
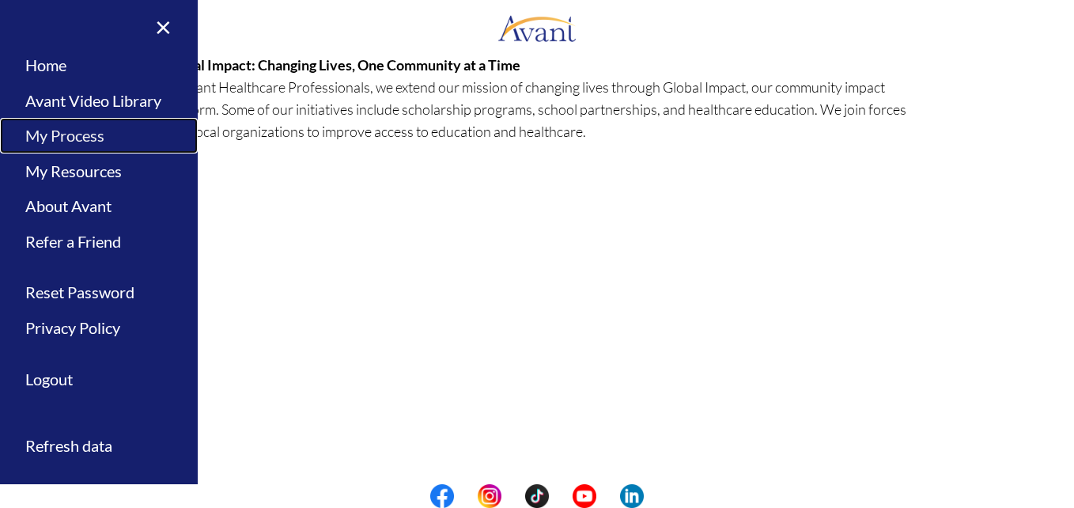
click at [47, 135] on link "My Process" at bounding box center [99, 136] width 198 height 36
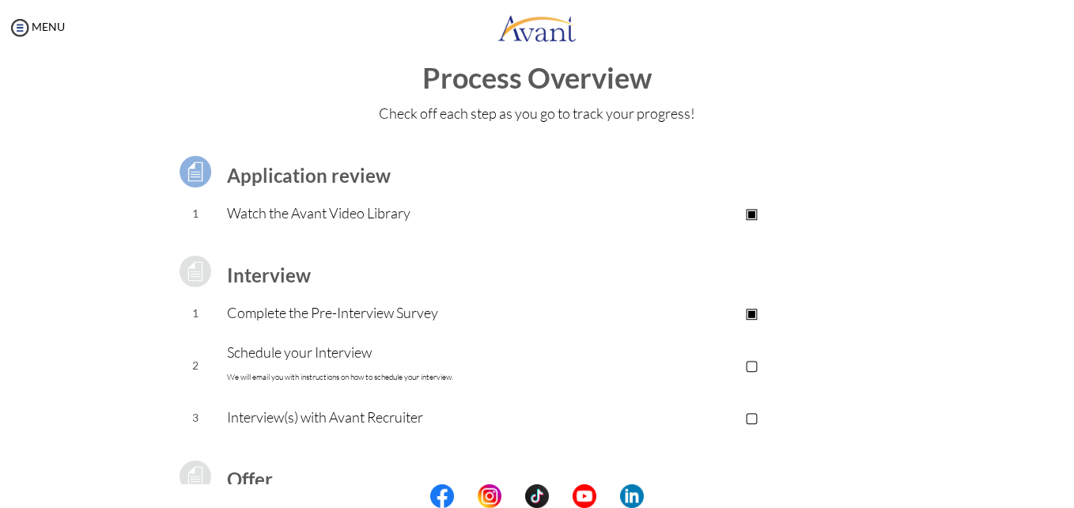
scroll to position [28, 0]
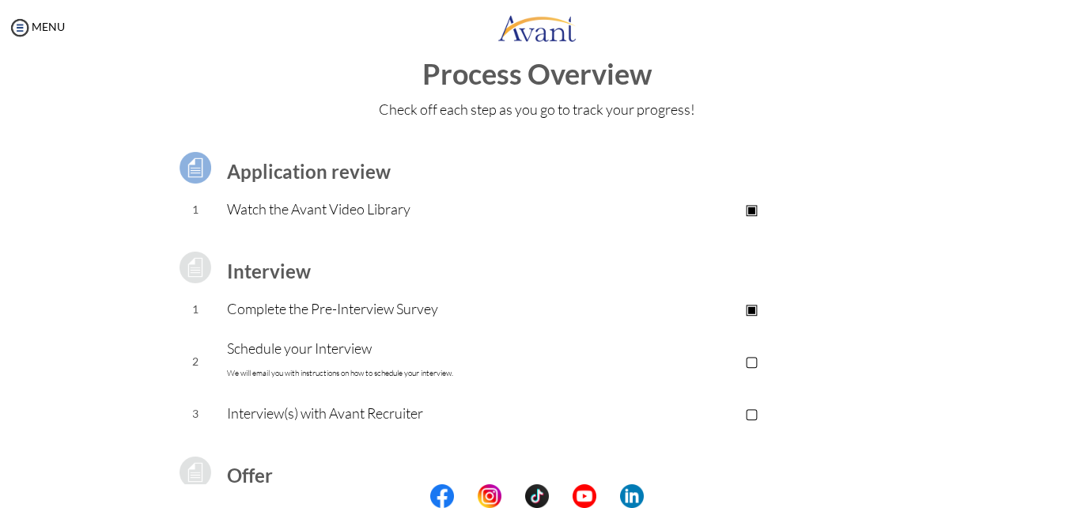
click at [229, 368] on font "We will email you with instructions on how to schedule your interview." at bounding box center [340, 373] width 226 height 10
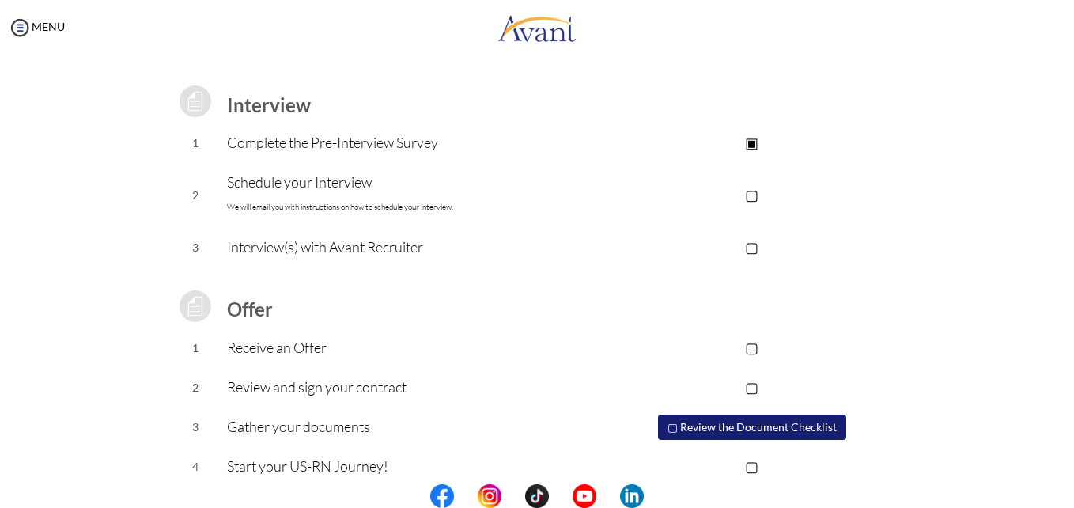
scroll to position [212, 0]
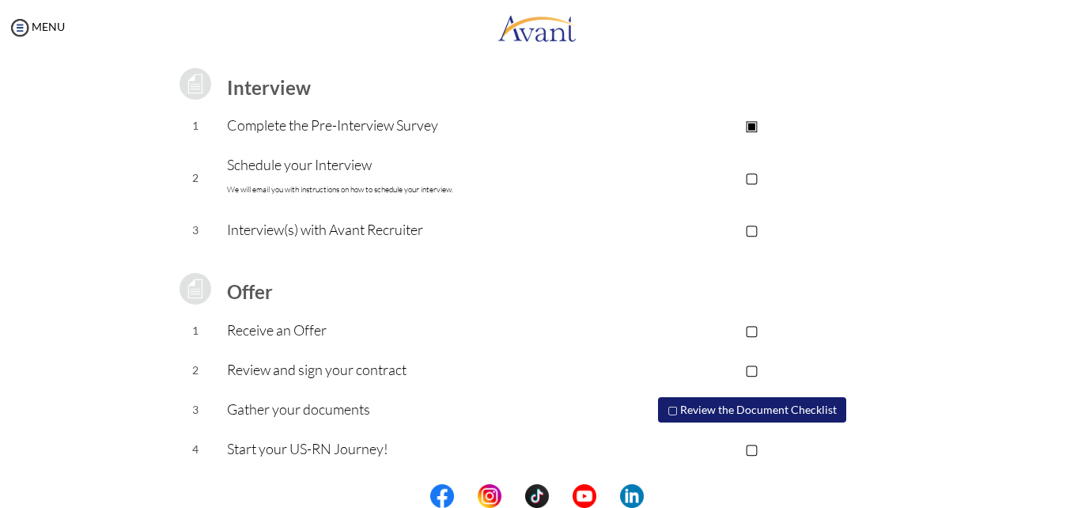
click at [717, 418] on button "▢ Review the Document Checklist" at bounding box center [752, 409] width 188 height 25
